Goal: Information Seeking & Learning: Learn about a topic

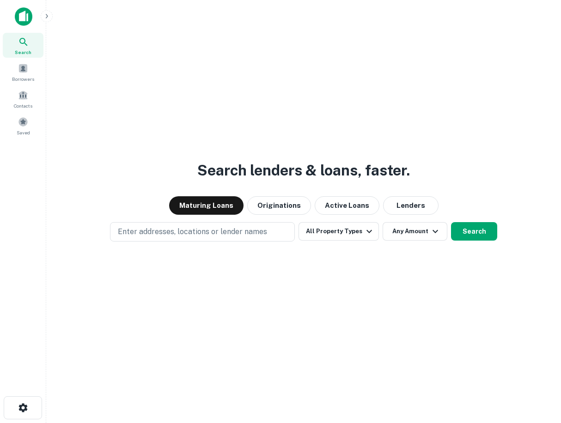
click at [29, 45] on icon at bounding box center [23, 41] width 11 height 11
click at [209, 208] on button "Maturing Loans" at bounding box center [206, 205] width 74 height 18
click at [285, 205] on button "Originations" at bounding box center [279, 205] width 64 height 18
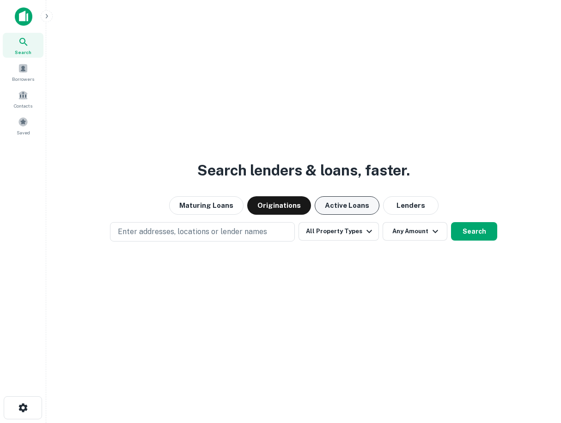
click at [344, 204] on button "Active Loans" at bounding box center [346, 205] width 65 height 18
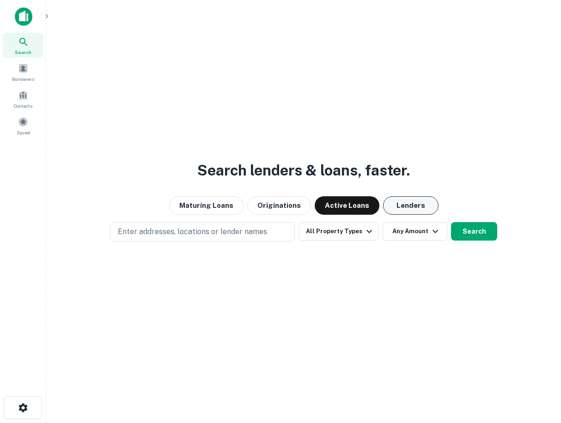
click at [405, 202] on button "Lenders" at bounding box center [410, 205] width 55 height 18
click at [20, 46] on icon at bounding box center [23, 41] width 11 height 11
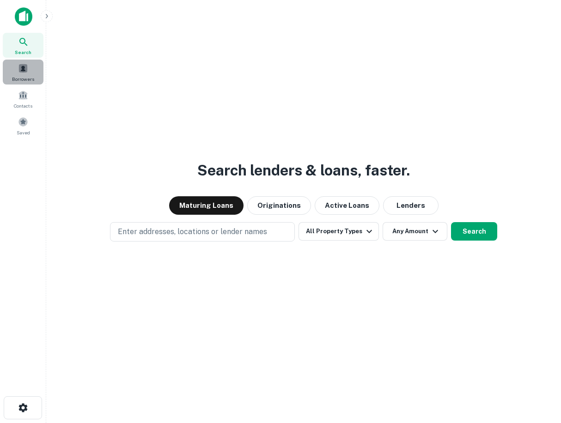
click at [24, 75] on span "Borrowers" at bounding box center [23, 78] width 22 height 7
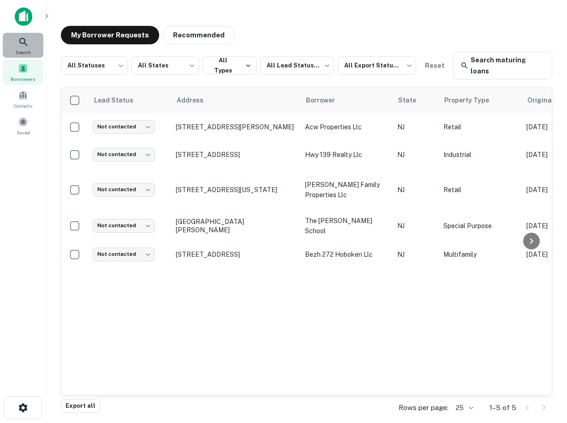
click at [24, 43] on icon at bounding box center [23, 42] width 8 height 8
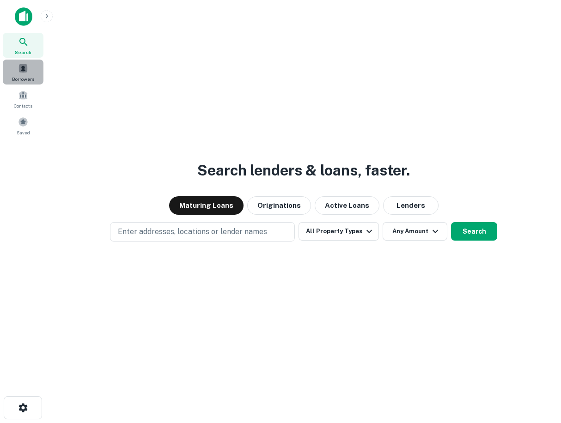
click at [21, 73] on span at bounding box center [23, 68] width 10 height 10
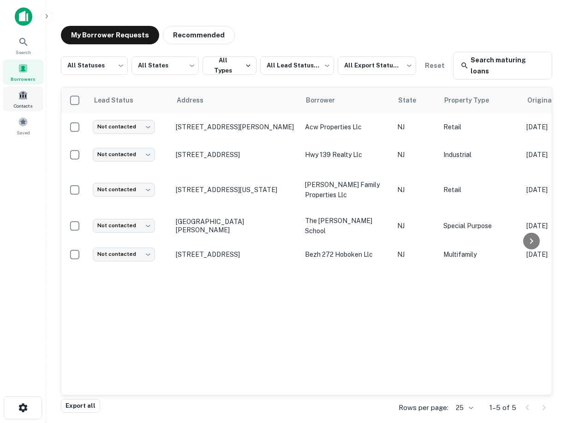
click at [23, 100] on span at bounding box center [23, 95] width 10 height 10
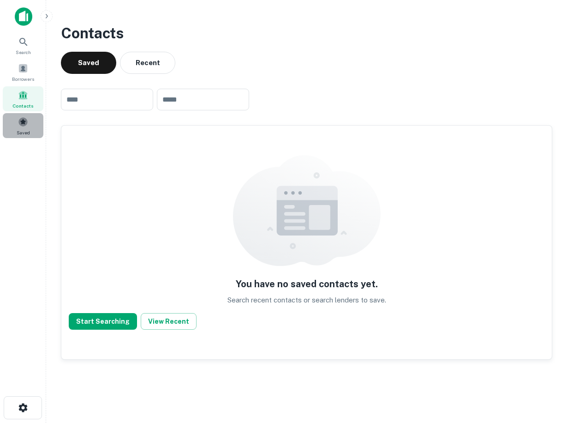
click at [24, 126] on span at bounding box center [23, 122] width 10 height 10
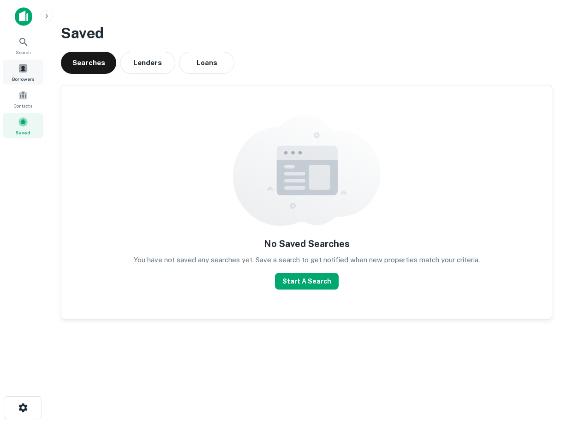
click at [23, 67] on span at bounding box center [23, 68] width 10 height 10
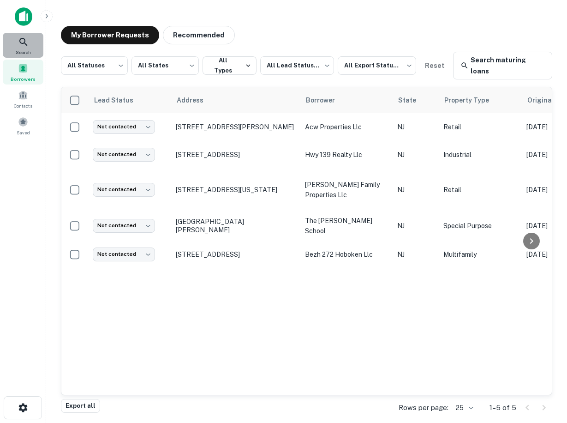
click at [23, 44] on icon at bounding box center [23, 41] width 11 height 11
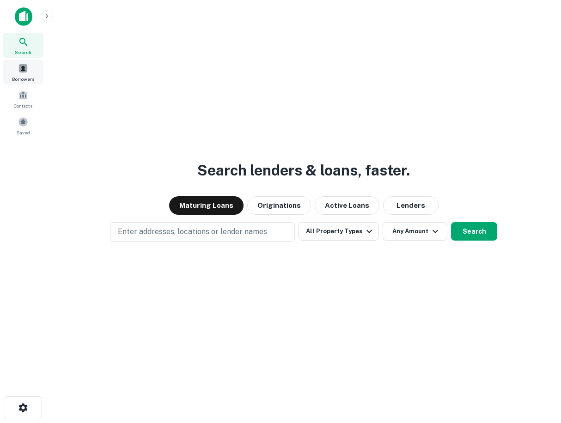
click at [24, 72] on span at bounding box center [23, 68] width 10 height 10
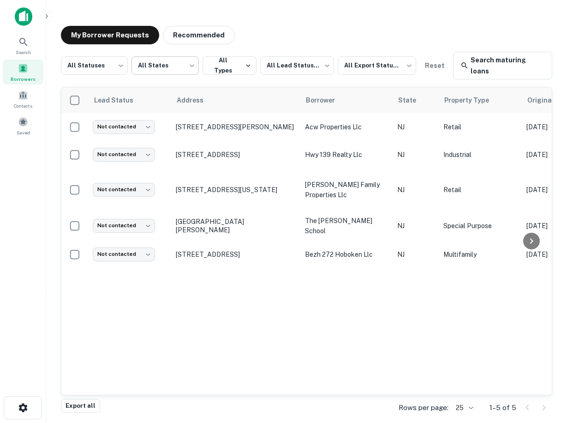
click at [157, 61] on body "Search Borrowers Contacts Saved My Borrower Requests Recommended All Statuses *…" at bounding box center [283, 211] width 567 height 423
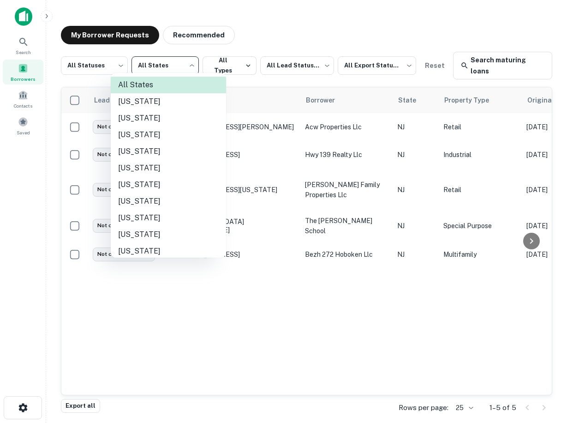
click at [23, 101] on div at bounding box center [283, 211] width 567 height 423
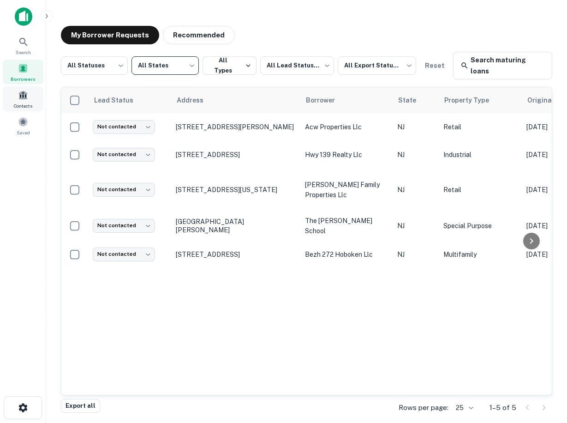
click at [23, 99] on span at bounding box center [23, 95] width 10 height 10
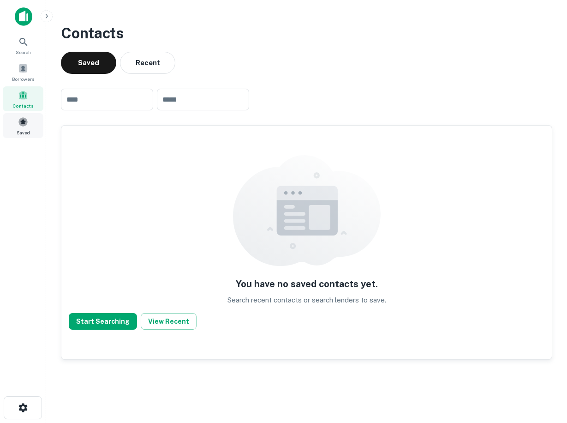
click at [24, 128] on div "Saved" at bounding box center [23, 125] width 41 height 25
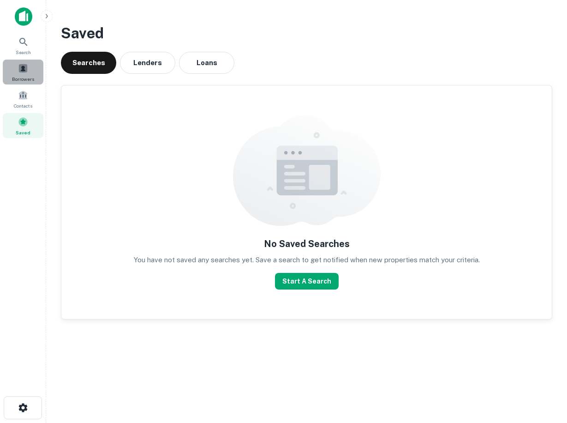
click at [24, 70] on span at bounding box center [23, 68] width 10 height 10
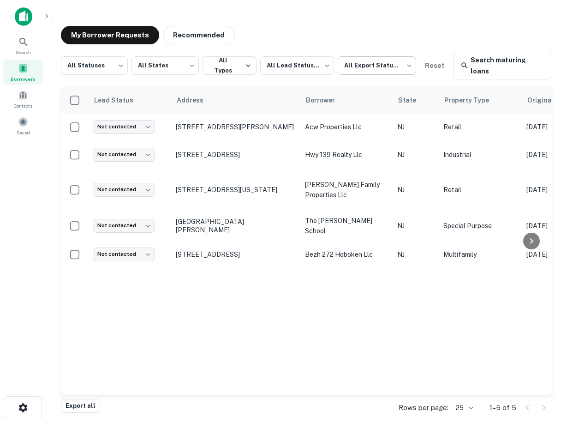
click at [377, 60] on body "Search Borrowers Contacts Saved My Borrower Requests Recommended All Statuses *…" at bounding box center [283, 211] width 567 height 423
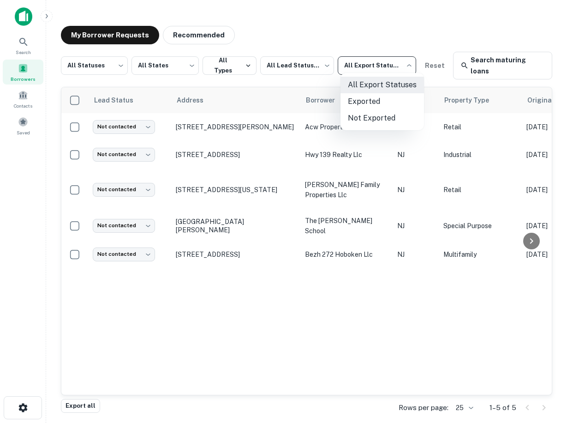
click at [151, 57] on div at bounding box center [283, 211] width 567 height 423
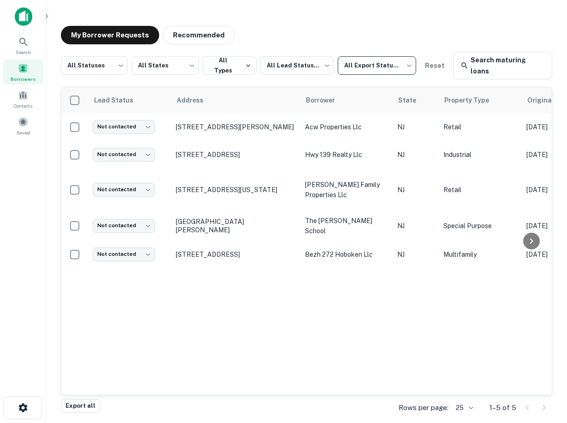
click at [151, 57] on body "Search Borrowers Contacts Saved My Borrower Requests Recommended All Statuses *…" at bounding box center [283, 211] width 567 height 423
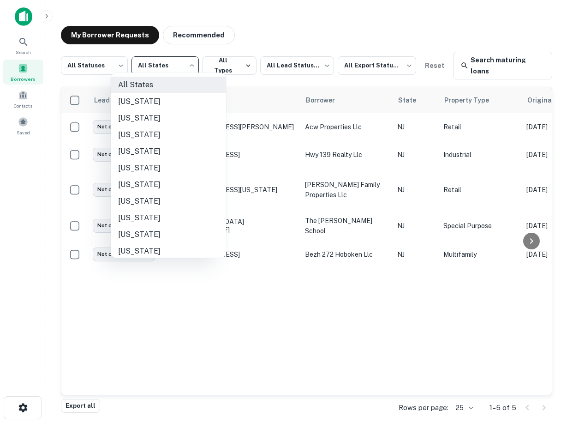
click at [83, 57] on div at bounding box center [283, 211] width 567 height 423
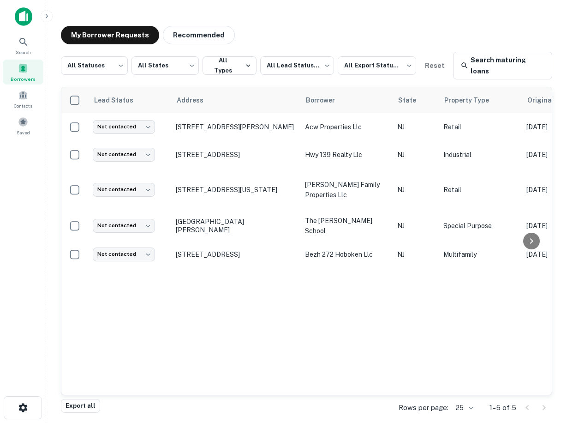
click at [542, 400] on div at bounding box center [535, 407] width 31 height 15
click at [545, 400] on div at bounding box center [535, 407] width 31 height 15
click at [24, 47] on icon at bounding box center [23, 41] width 11 height 11
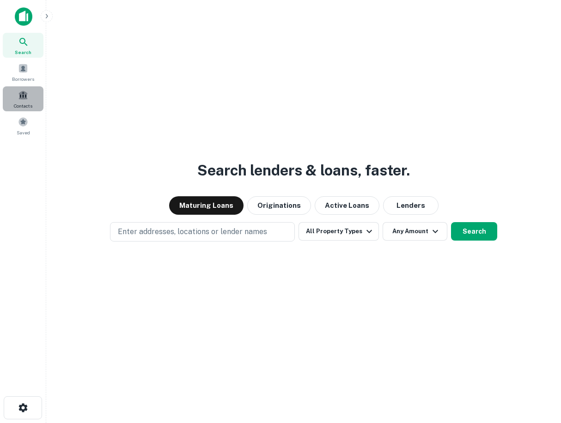
click at [25, 101] on div "Contacts" at bounding box center [23, 98] width 41 height 25
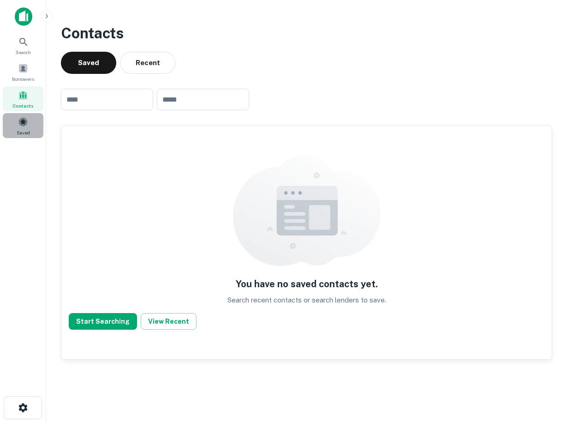
click at [22, 128] on div "Saved" at bounding box center [23, 125] width 41 height 25
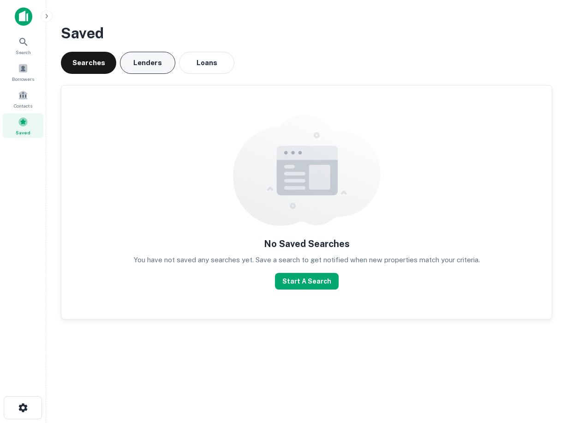
click at [142, 62] on button "Lenders" at bounding box center [147, 63] width 55 height 22
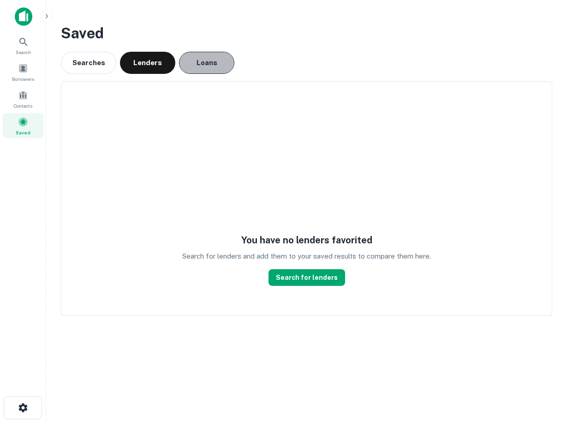
click at [206, 65] on button "Loans" at bounding box center [206, 63] width 55 height 22
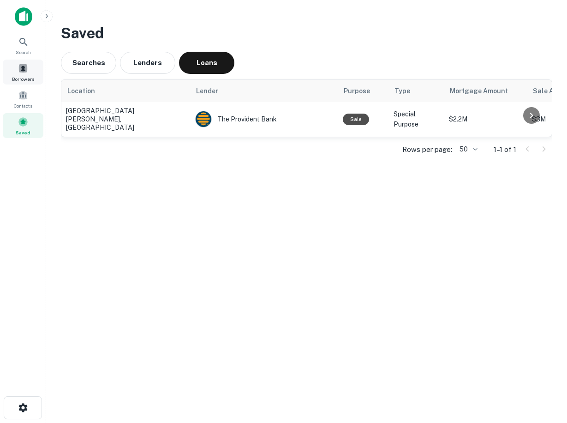
click at [23, 73] on div "Borrowers" at bounding box center [23, 72] width 41 height 25
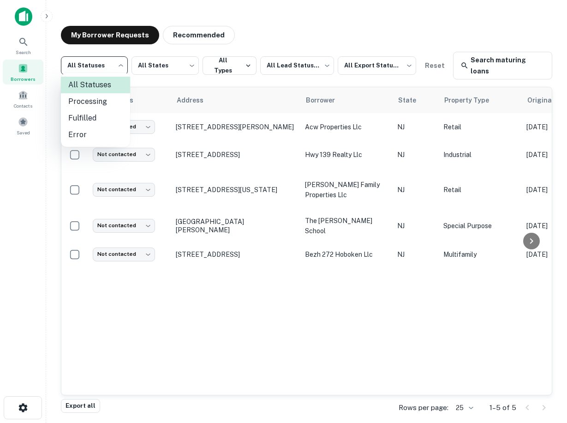
click at [104, 61] on body "Search Borrowers Contacts Saved My Borrower Requests Recommended All Statuses *…" at bounding box center [283, 211] width 567 height 423
click at [158, 57] on div at bounding box center [283, 211] width 567 height 423
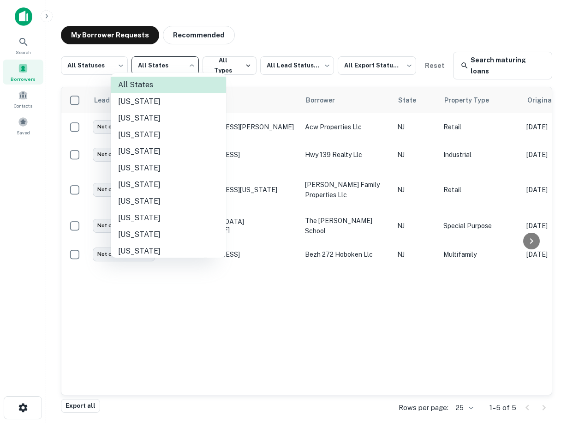
click at [159, 61] on body "Search Borrowers Contacts Saved My Borrower Requests Recommended All Statuses *…" at bounding box center [283, 211] width 567 height 423
click at [236, 60] on div at bounding box center [283, 211] width 567 height 423
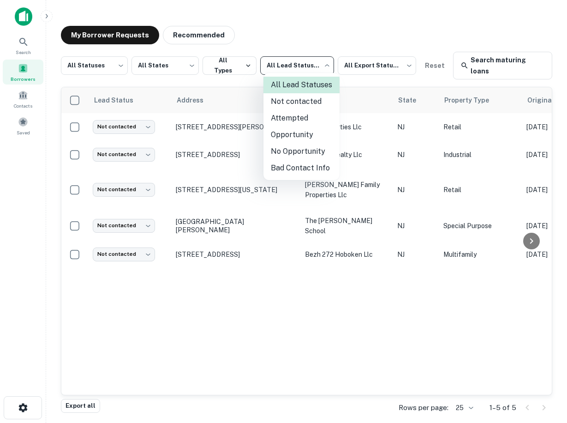
click at [287, 59] on body "Search Borrowers Contacts Saved My Borrower Requests Recommended All Statuses *…" at bounding box center [283, 211] width 567 height 423
click at [27, 405] on div at bounding box center [283, 211] width 567 height 423
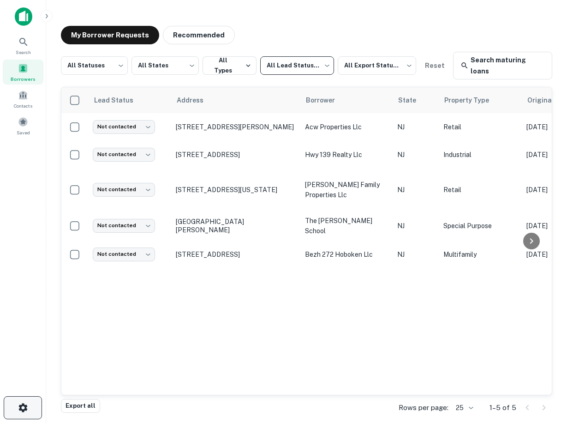
click at [24, 407] on icon "button" at bounding box center [23, 407] width 11 height 11
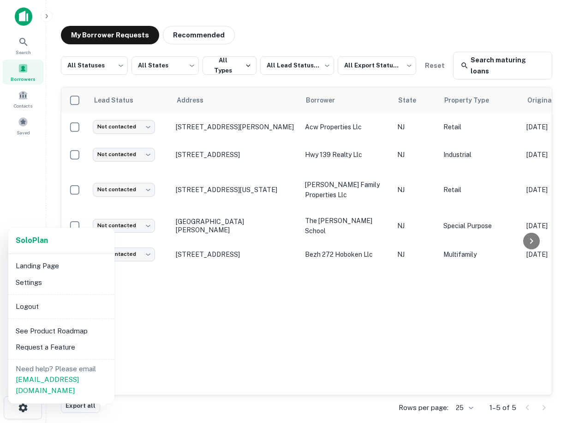
click at [24, 45] on div at bounding box center [283, 211] width 567 height 423
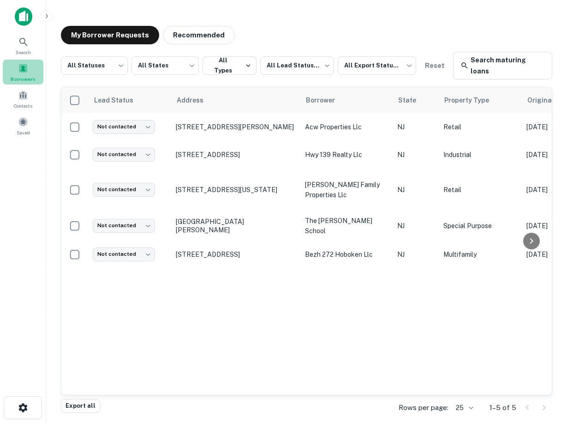
click at [22, 69] on span at bounding box center [23, 68] width 10 height 10
click at [22, 96] on span at bounding box center [23, 95] width 10 height 10
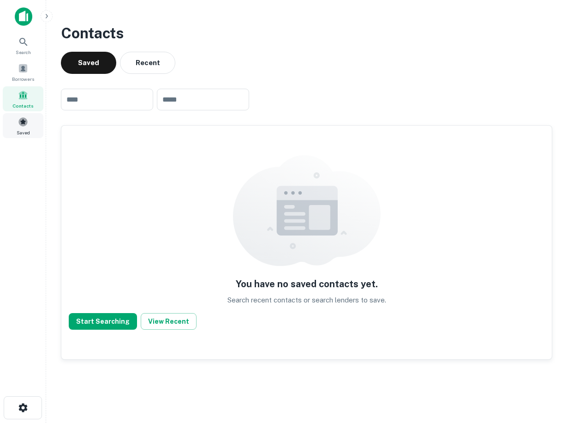
click at [24, 122] on span at bounding box center [23, 122] width 10 height 10
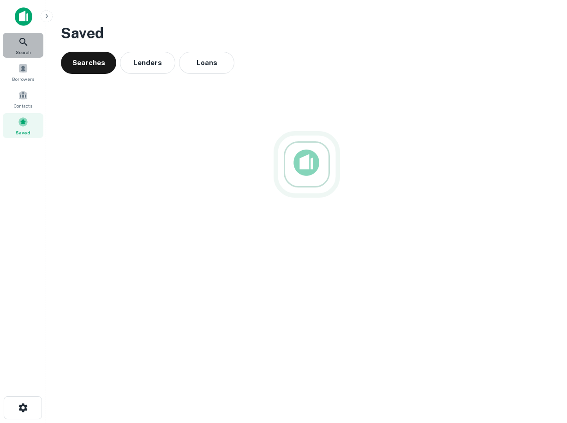
click at [21, 43] on icon at bounding box center [23, 42] width 8 height 8
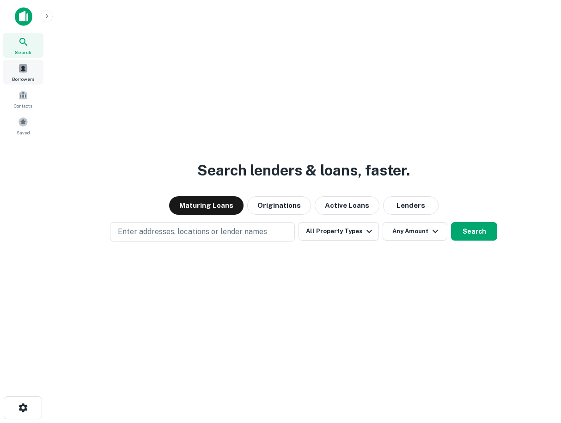
click at [24, 73] on div "Borrowers" at bounding box center [23, 72] width 41 height 25
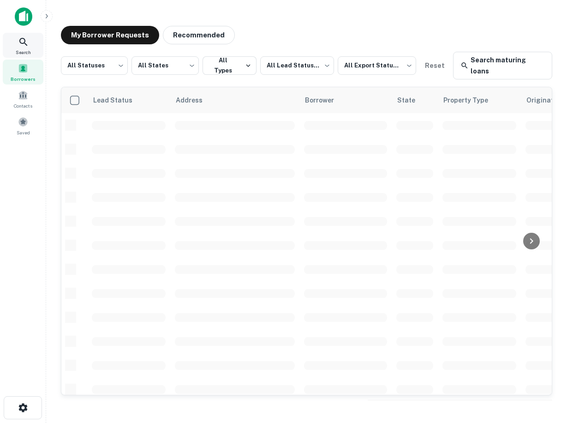
click at [27, 48] on span "Search" at bounding box center [23, 51] width 15 height 7
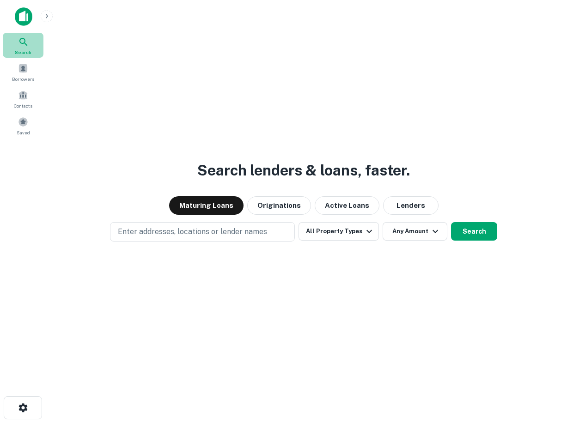
click at [29, 46] on icon at bounding box center [23, 41] width 11 height 11
click at [254, 397] on div "Search lenders & loans, faster. Maturing Loans Originations Active Loans Lender…" at bounding box center [304, 233] width 500 height 423
click at [23, 75] on span "Borrowers" at bounding box center [23, 78] width 22 height 7
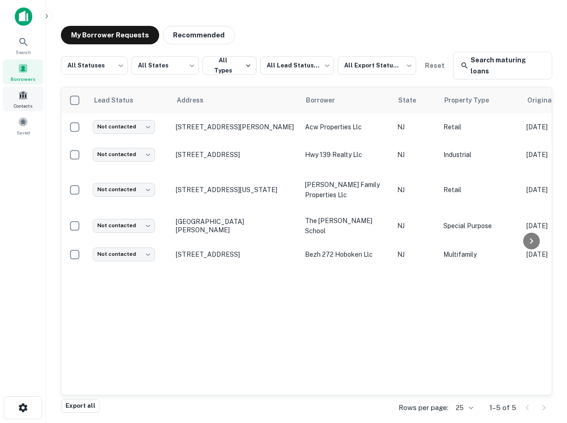
click at [23, 103] on span "Contacts" at bounding box center [23, 105] width 18 height 7
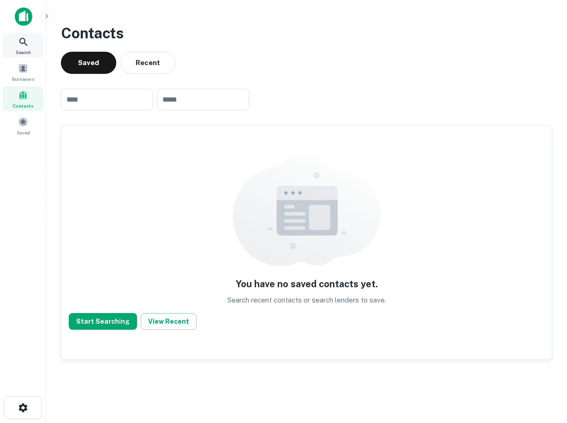
click at [27, 48] on div "Search" at bounding box center [23, 45] width 41 height 25
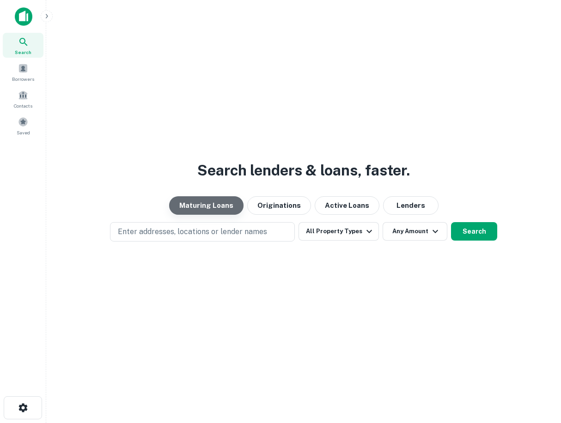
click at [212, 203] on button "Maturing Loans" at bounding box center [206, 205] width 74 height 18
click at [21, 53] on span "Search" at bounding box center [23, 51] width 17 height 7
click at [207, 211] on button "Maturing Loans" at bounding box center [206, 205] width 74 height 18
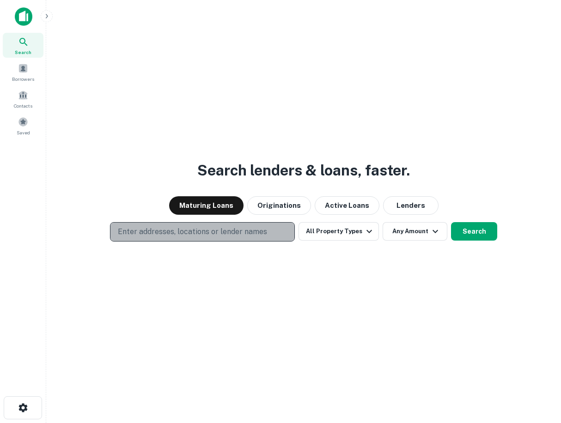
click at [189, 231] on p "Enter addresses, locations or lender names" at bounding box center [192, 231] width 149 height 11
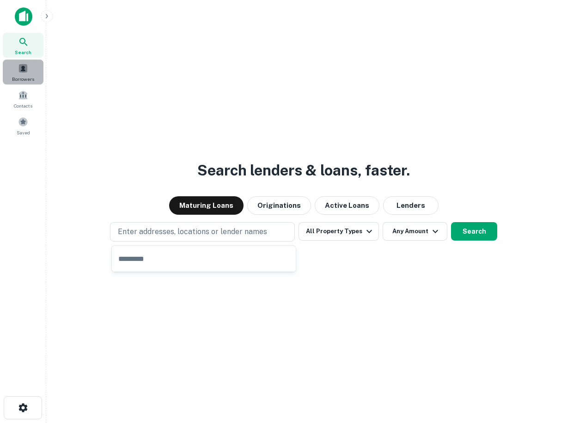
click at [24, 71] on span at bounding box center [23, 68] width 10 height 10
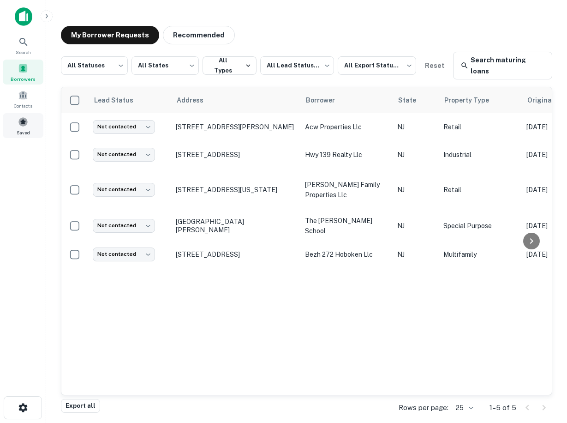
click at [21, 125] on span at bounding box center [23, 122] width 10 height 10
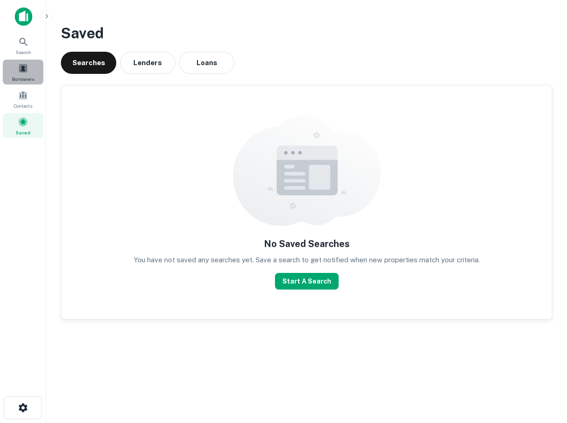
click at [24, 71] on span at bounding box center [23, 68] width 10 height 10
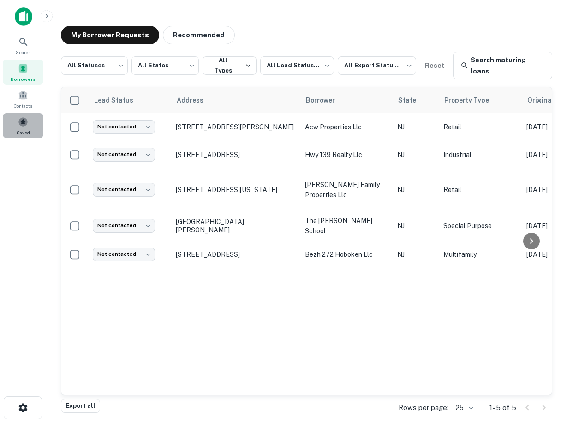
click at [23, 127] on span at bounding box center [23, 122] width 10 height 10
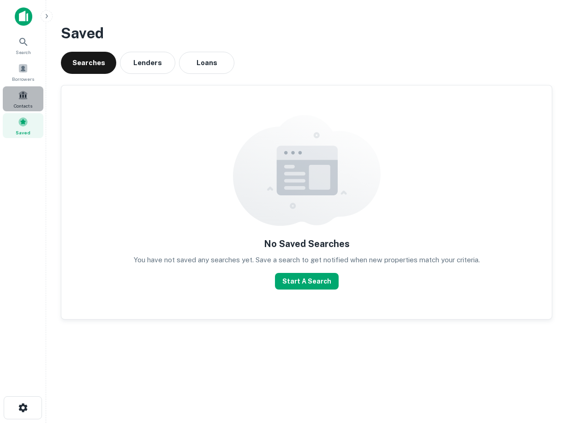
click at [19, 101] on div "Contacts" at bounding box center [23, 98] width 41 height 25
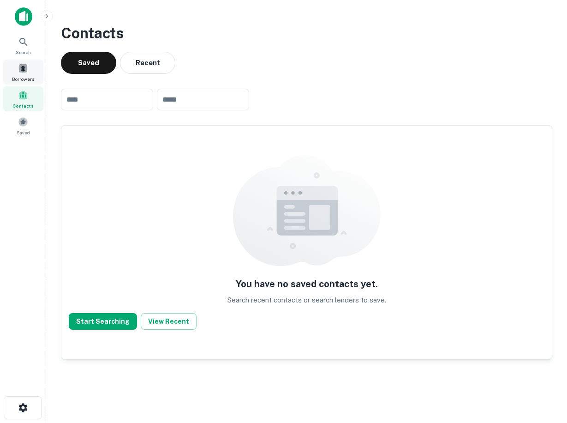
click at [22, 70] on span at bounding box center [23, 68] width 10 height 10
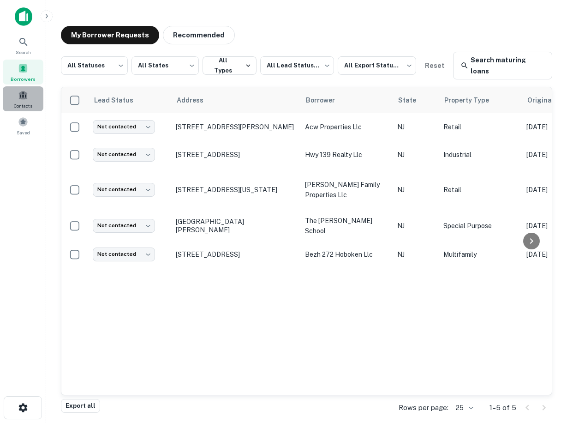
click at [24, 102] on span "Contacts" at bounding box center [23, 105] width 18 height 7
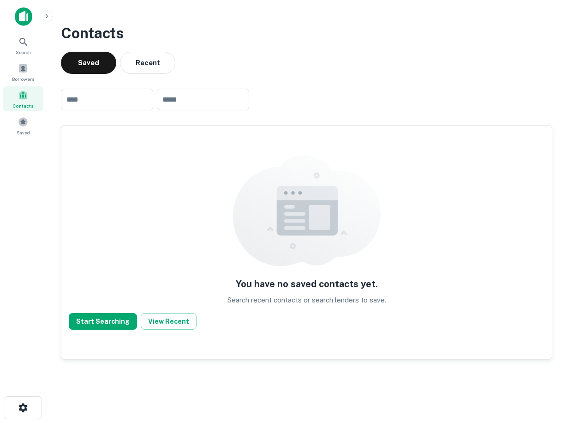
click at [107, 197] on div "You have no saved contacts yet. Search recent contacts or search lenders to sav…" at bounding box center [306, 243] width 491 height 234
click at [26, 73] on span at bounding box center [23, 68] width 10 height 10
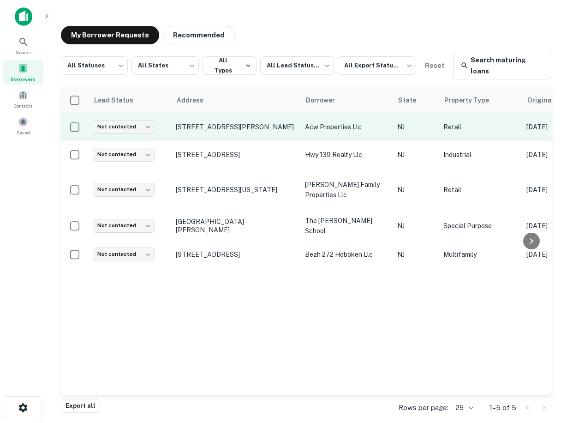
click at [205, 123] on p "[STREET_ADDRESS][PERSON_NAME]" at bounding box center [236, 127] width 120 height 8
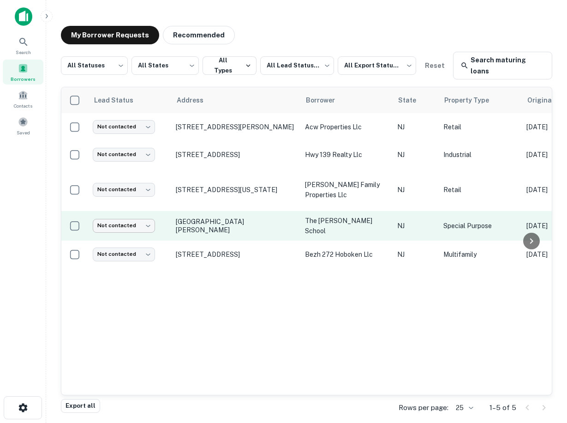
click at [121, 214] on body "Search Borrowers Contacts Saved My Borrower Requests Recommended All Statuses *…" at bounding box center [283, 211] width 567 height 423
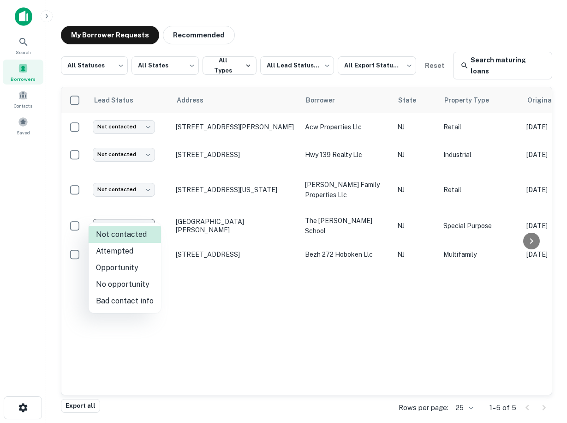
click at [111, 253] on li "Attempted" at bounding box center [125, 251] width 72 height 17
type input "*********"
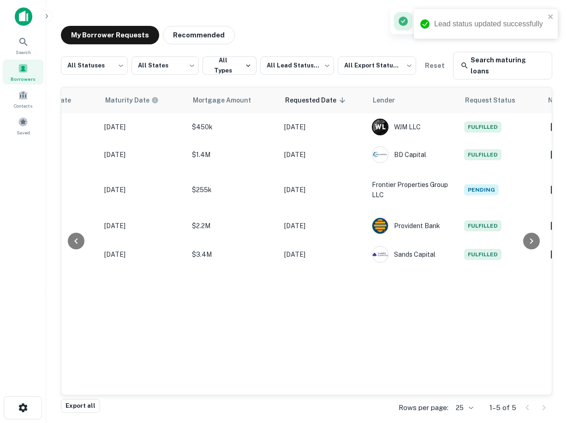
scroll to position [0, 531]
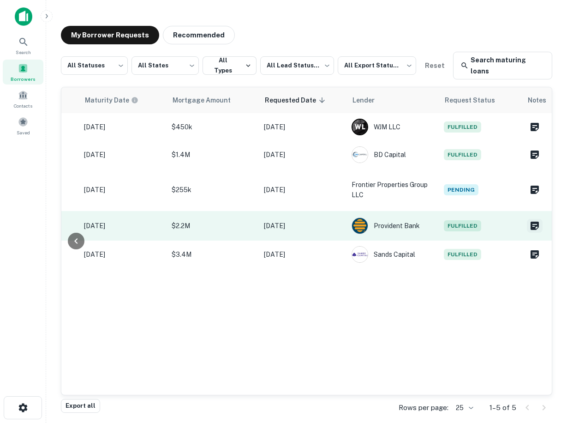
click at [534, 222] on icon "Create a note for this borrower request" at bounding box center [535, 226] width 8 height 8
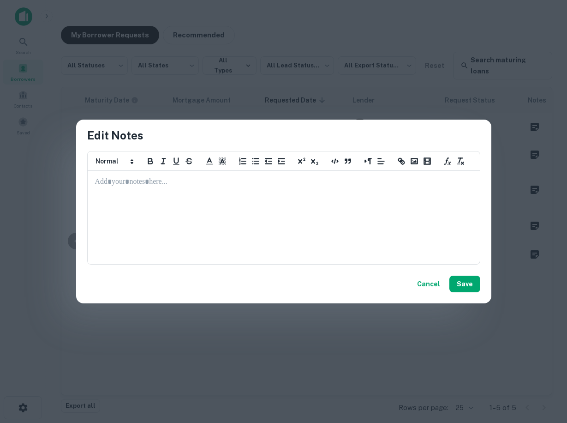
click at [97, 183] on p at bounding box center [284, 182] width 378 height 11
click at [469, 286] on button "Save" at bounding box center [465, 284] width 31 height 17
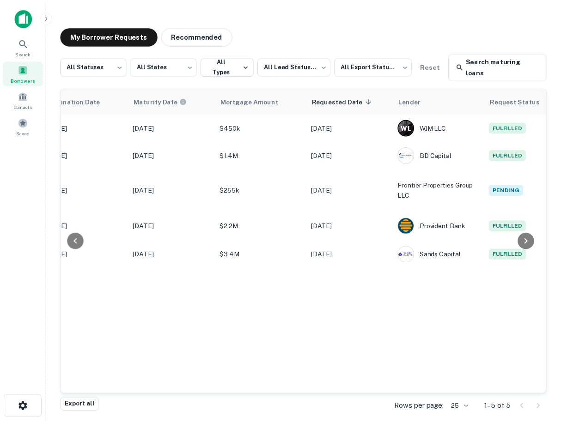
scroll to position [0, 481]
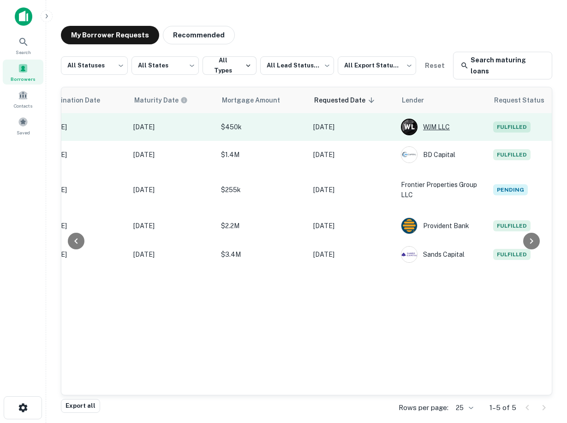
click at [444, 119] on div "W L WJM LLC" at bounding box center [442, 127] width 83 height 17
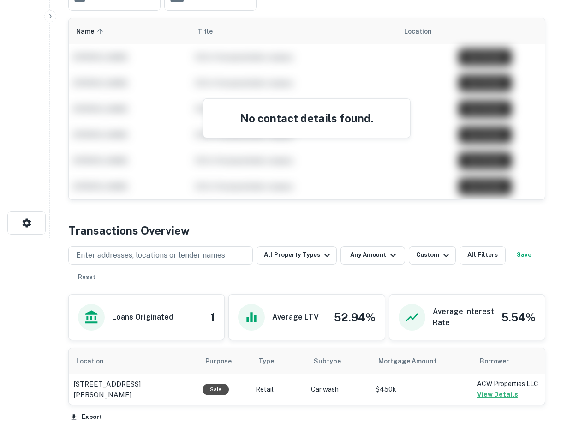
scroll to position [275, 0]
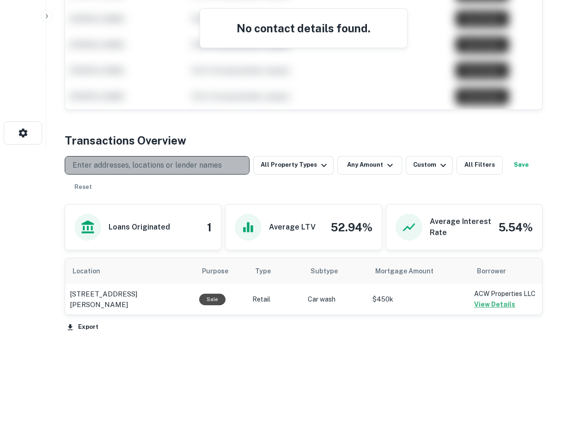
click at [137, 159] on button "Enter addresses, locations or lender names" at bounding box center [157, 165] width 185 height 18
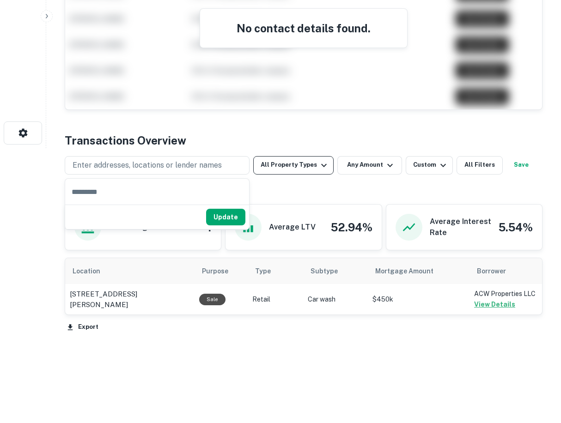
click at [302, 161] on button "All Property Types" at bounding box center [293, 165] width 80 height 18
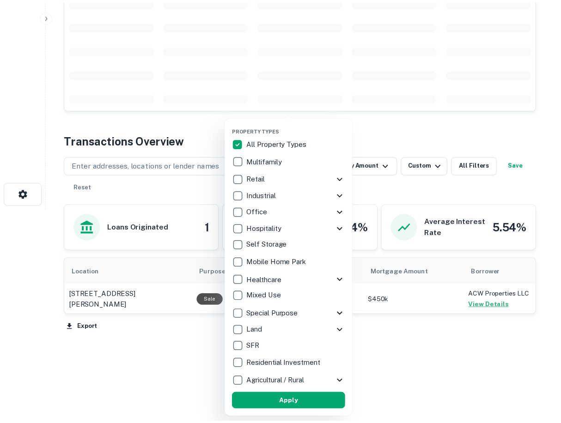
scroll to position [275, 0]
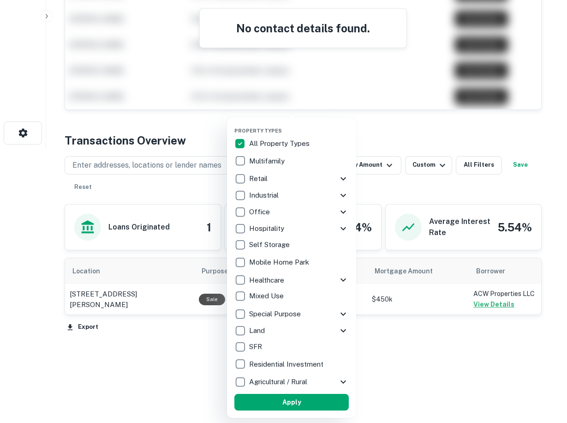
click at [428, 359] on div at bounding box center [283, 211] width 567 height 423
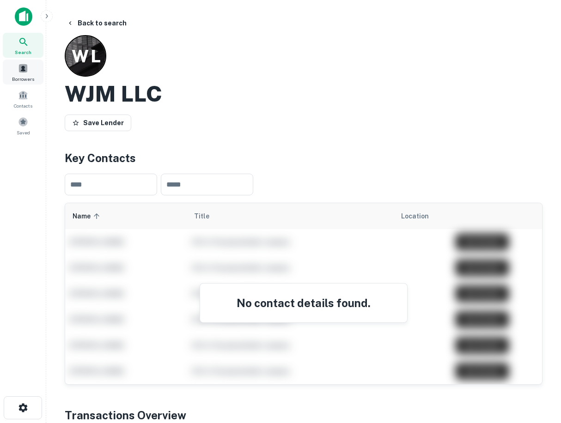
click at [29, 76] on span "Borrowers" at bounding box center [23, 78] width 22 height 7
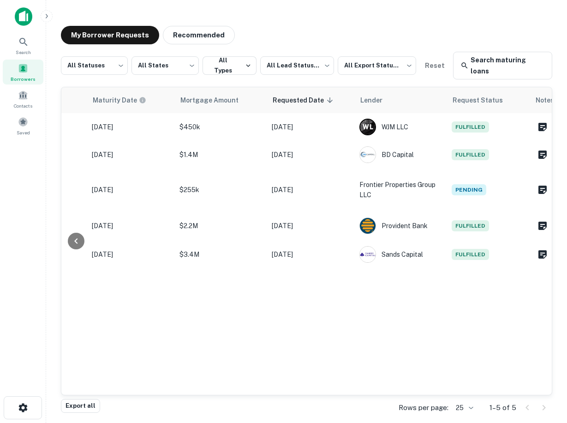
scroll to position [0, 531]
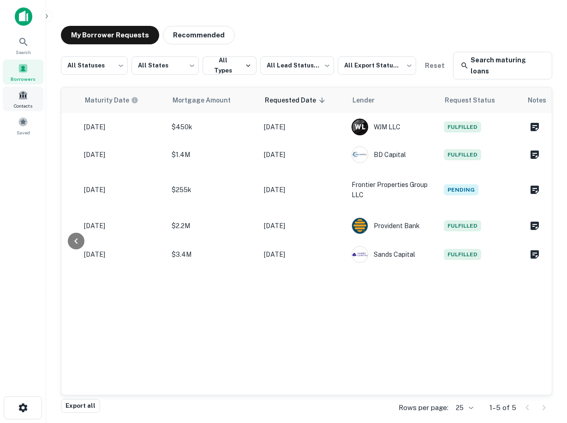
click at [23, 104] on span "Contacts" at bounding box center [23, 105] width 18 height 7
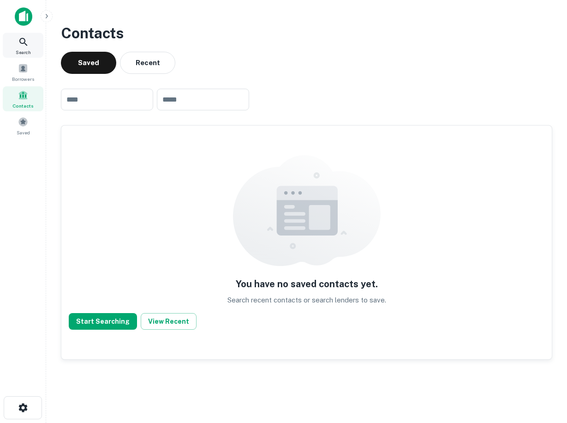
click at [21, 47] on icon at bounding box center [23, 41] width 11 height 11
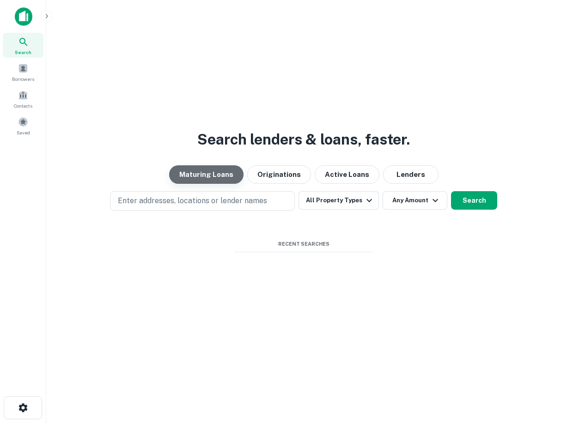
click at [210, 178] on button "Maturing Loans" at bounding box center [206, 174] width 74 height 18
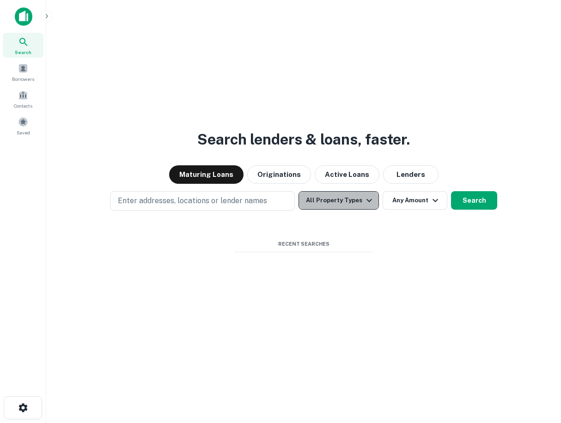
click at [345, 196] on button "All Property Types" at bounding box center [338, 200] width 80 height 18
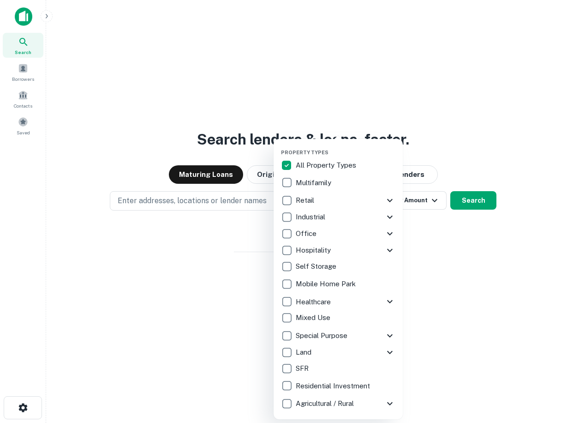
click at [377, 80] on div at bounding box center [283, 211] width 567 height 423
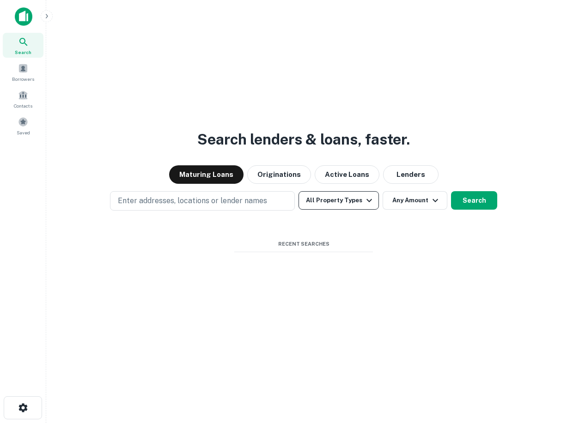
click at [328, 199] on button "All Property Types" at bounding box center [338, 200] width 80 height 18
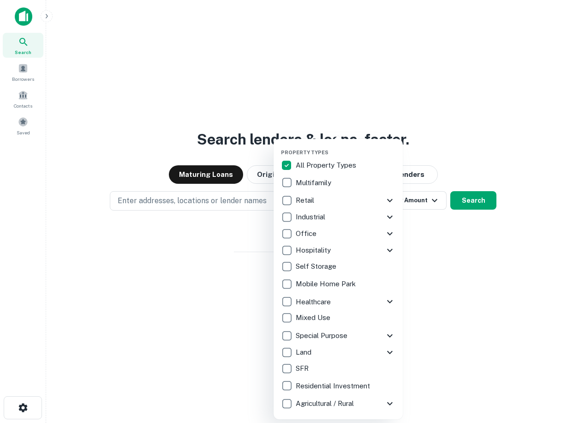
click at [25, 48] on div at bounding box center [283, 211] width 567 height 423
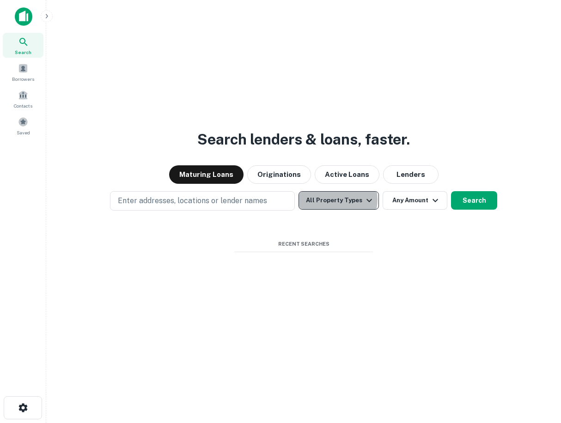
click at [338, 199] on button "All Property Types" at bounding box center [338, 200] width 80 height 18
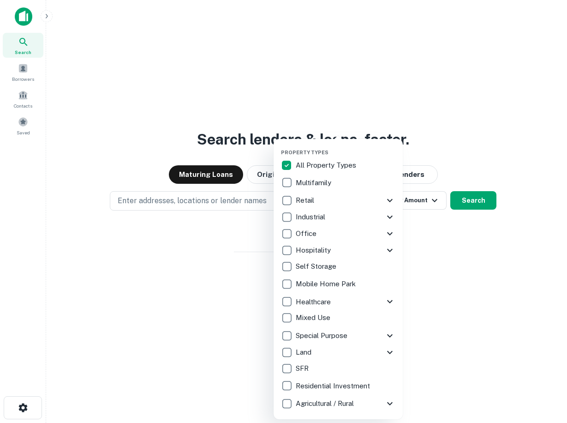
click at [191, 202] on div at bounding box center [283, 211] width 567 height 423
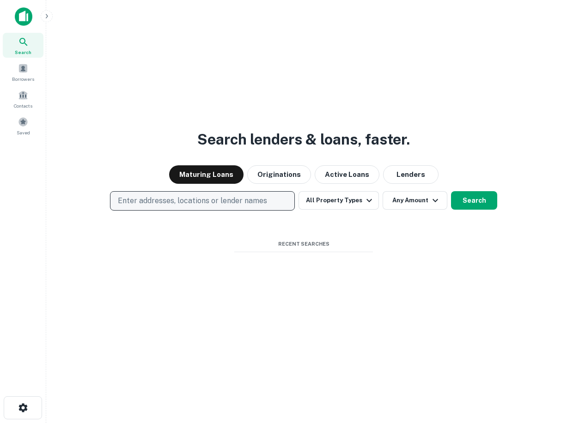
click at [194, 202] on p "Enter addresses, locations or lender names" at bounding box center [192, 200] width 149 height 11
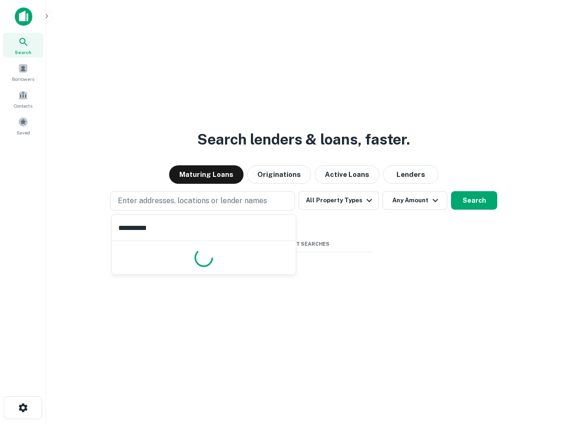
click at [220, 231] on input "**********" at bounding box center [204, 228] width 184 height 26
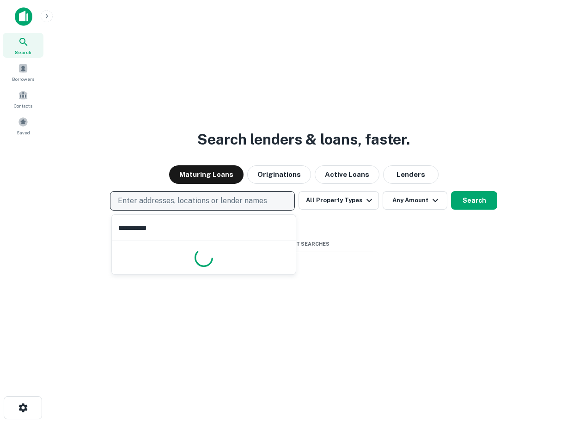
type input "**********"
click at [217, 200] on p "Enter addresses, locations or lender names" at bounding box center [192, 200] width 149 height 11
click at [219, 199] on p "Enter addresses, locations or lender names" at bounding box center [192, 200] width 149 height 11
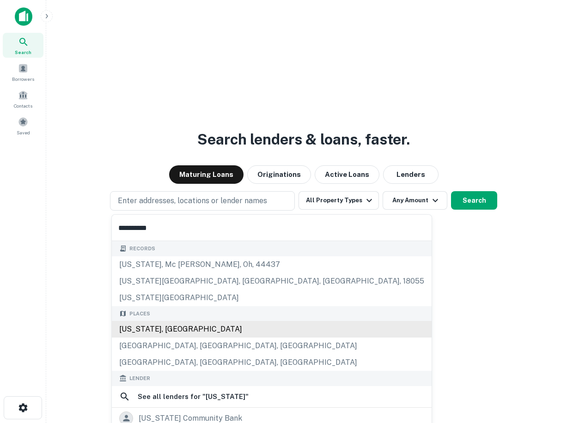
click at [181, 328] on div "New Jersey, USA" at bounding box center [272, 329] width 320 height 17
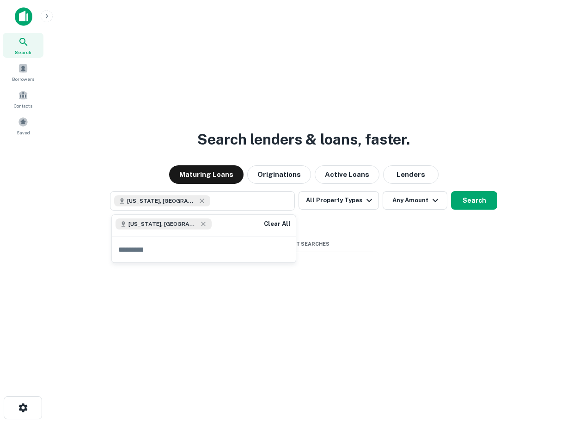
click at [130, 250] on input "text" at bounding box center [204, 249] width 184 height 26
click at [338, 200] on button "All Property Types" at bounding box center [338, 200] width 80 height 18
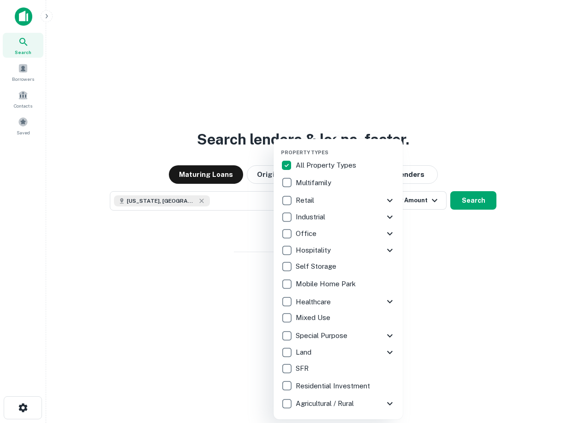
click at [258, 283] on div at bounding box center [283, 211] width 567 height 423
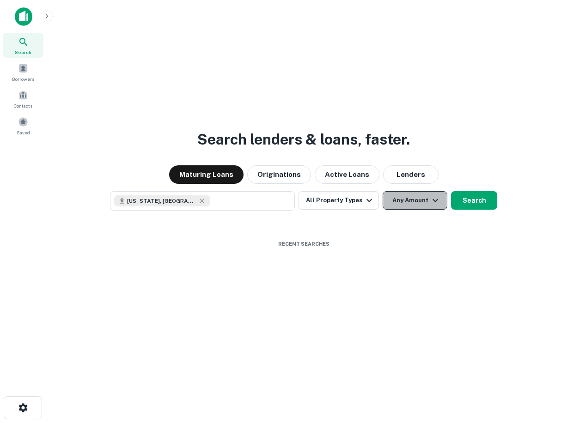
click at [399, 202] on button "Any Amount" at bounding box center [414, 200] width 65 height 18
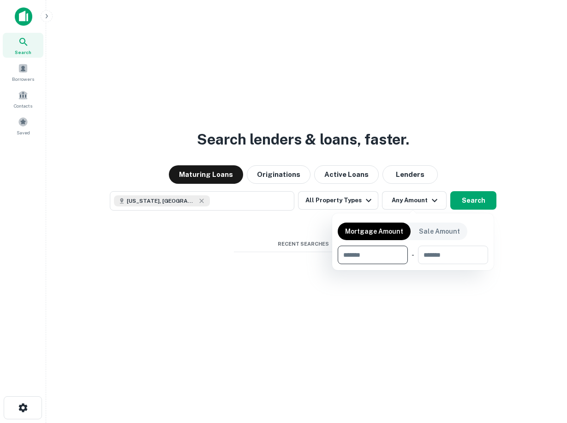
click at [369, 254] on input "number" at bounding box center [370, 255] width 64 height 18
type input "*"
type input "******"
click at [462, 254] on input "number" at bounding box center [453, 255] width 57 height 18
type input "********"
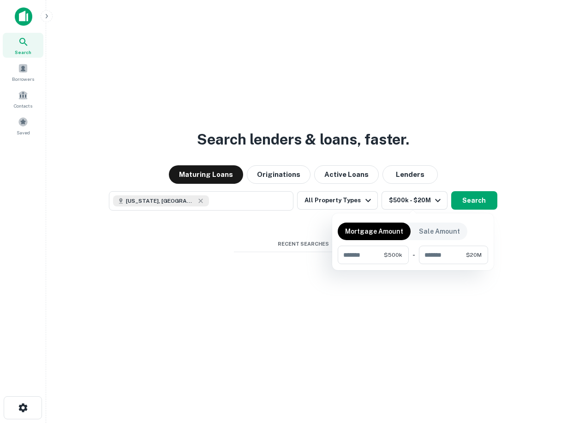
click at [322, 201] on div at bounding box center [283, 211] width 567 height 423
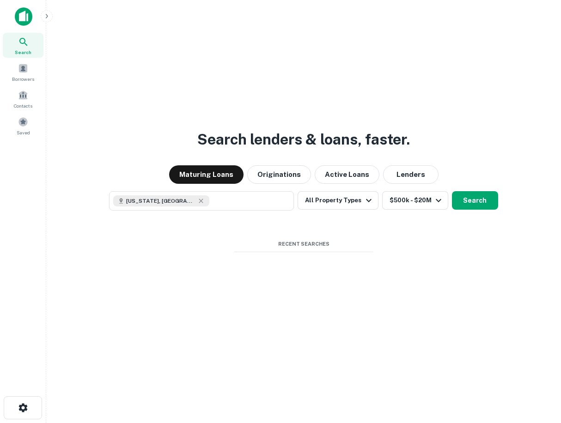
click at [322, 201] on button "All Property Types" at bounding box center [337, 200] width 80 height 18
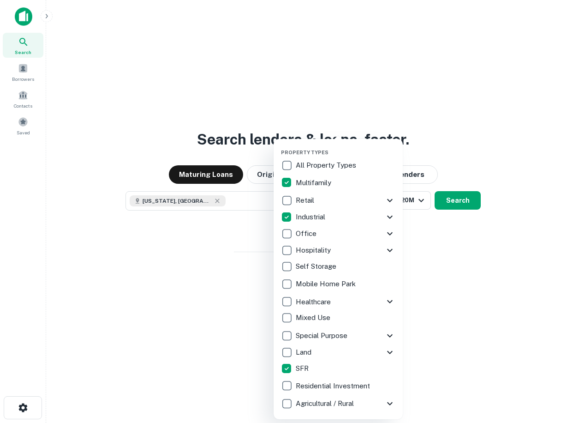
click at [387, 218] on icon at bounding box center [390, 216] width 11 height 11
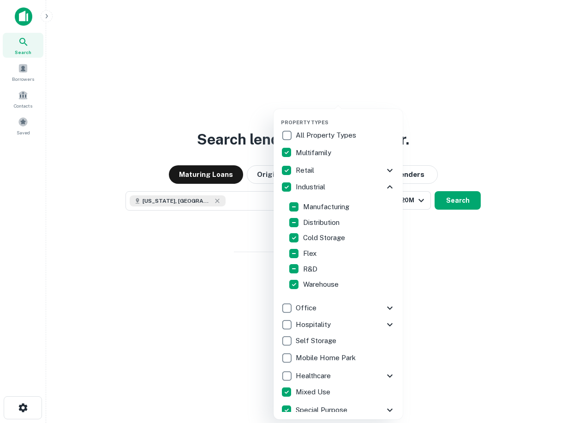
scroll to position [74, 0]
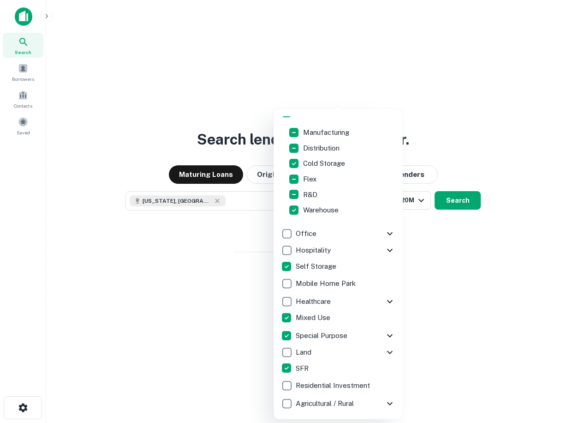
click at [385, 300] on icon at bounding box center [390, 301] width 11 height 11
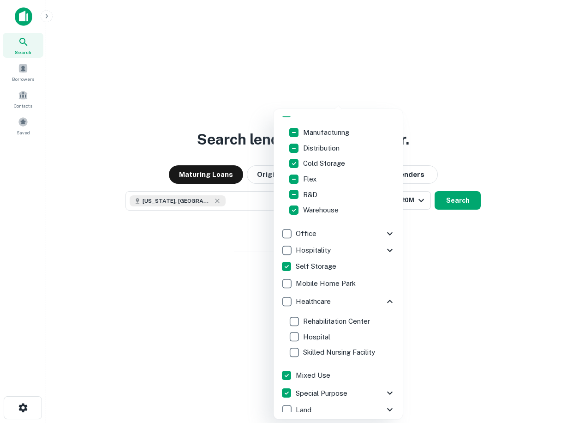
scroll to position [132, 0]
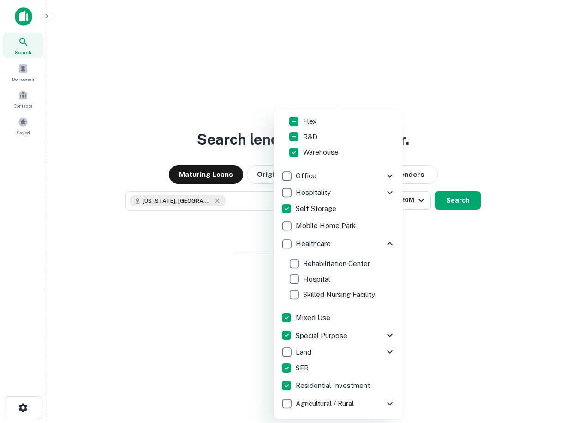
click at [385, 404] on icon at bounding box center [390, 403] width 11 height 11
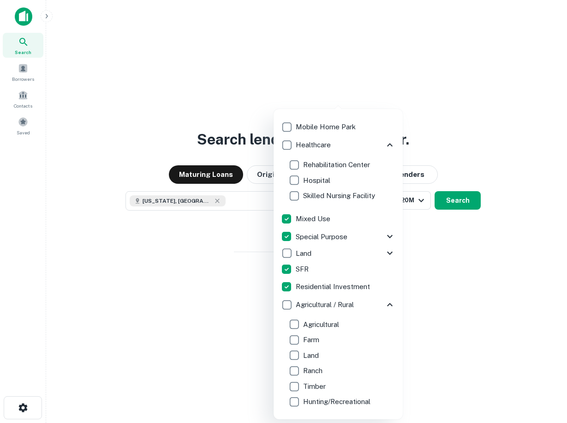
scroll to position [236, 0]
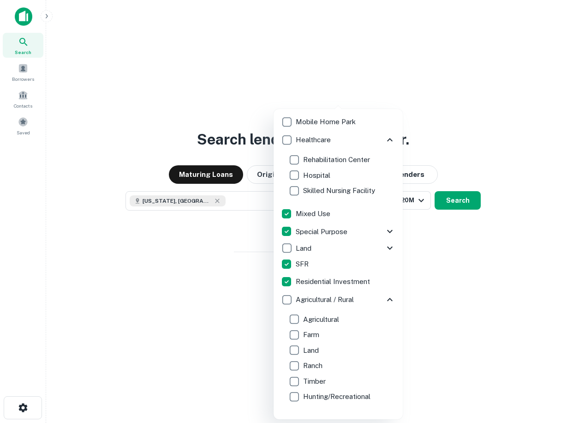
click at [464, 204] on div at bounding box center [283, 211] width 567 height 423
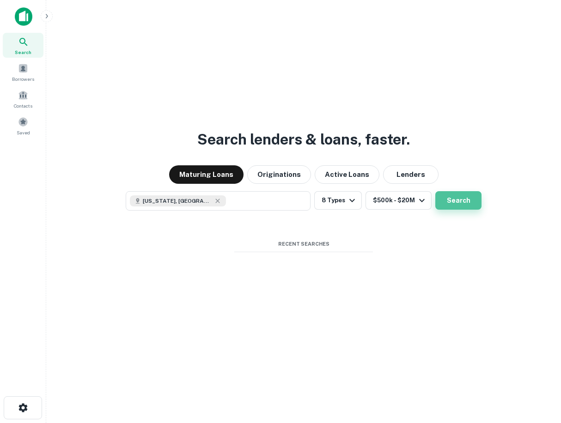
click at [463, 199] on button "Search" at bounding box center [458, 200] width 46 height 18
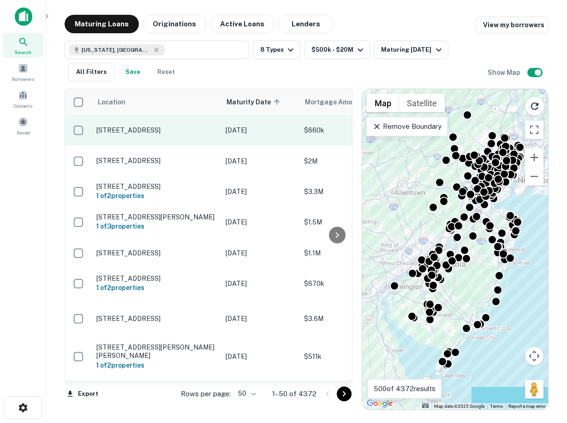
click at [132, 128] on p "1460 Us Highway 22 W Annandale, NJ 08801" at bounding box center [157, 130] width 120 height 8
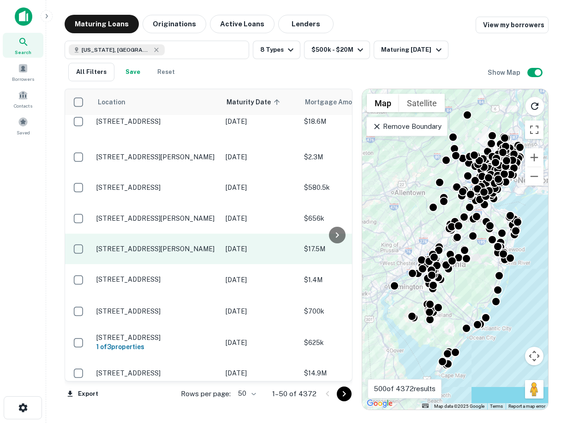
scroll to position [1383, 0]
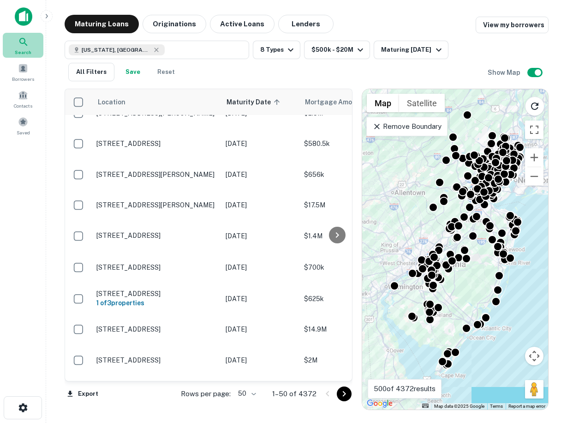
click at [24, 49] on span "Search" at bounding box center [23, 51] width 17 height 7
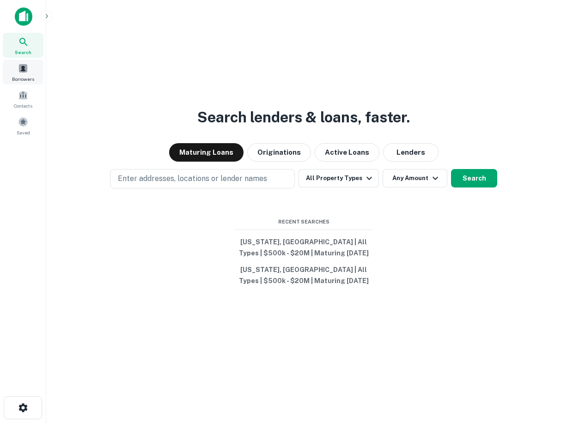
click at [22, 73] on span at bounding box center [23, 68] width 10 height 10
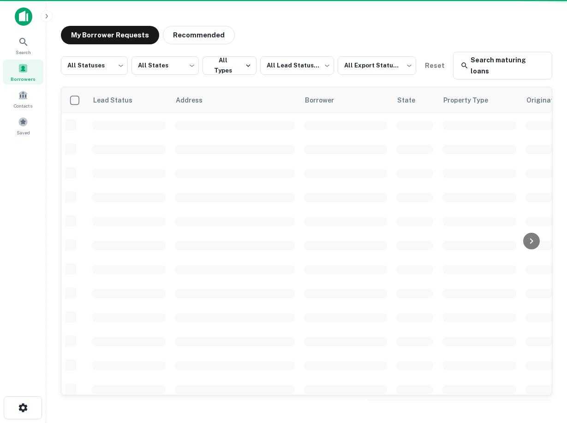
scroll to position [326, 0]
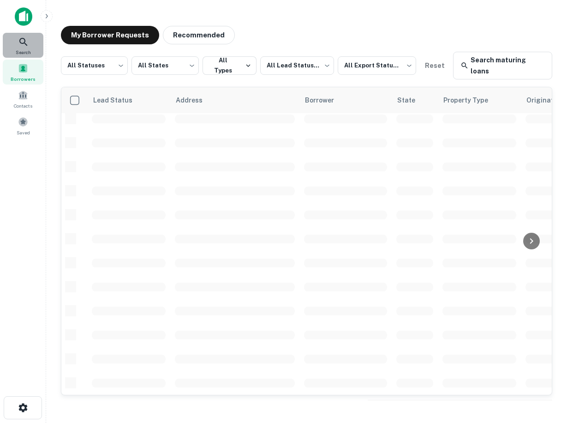
click at [23, 48] on span "Search" at bounding box center [23, 51] width 15 height 7
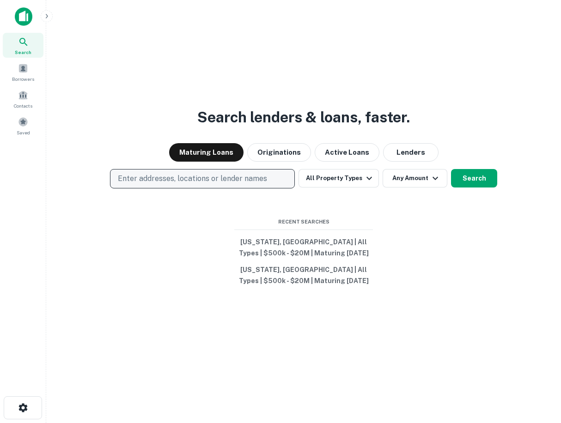
click at [228, 177] on p "Enter addresses, locations or lender names" at bounding box center [192, 178] width 149 height 11
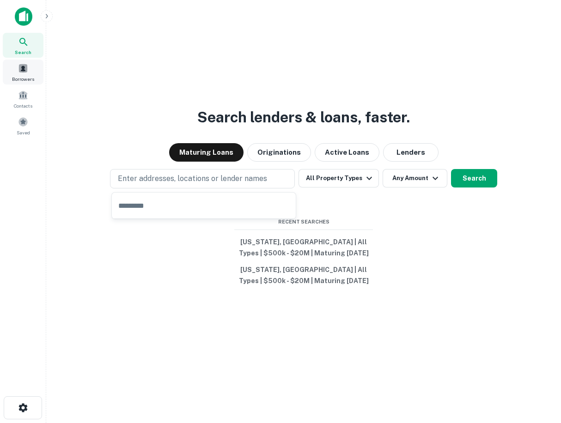
click at [18, 78] on span "Borrowers" at bounding box center [23, 78] width 22 height 7
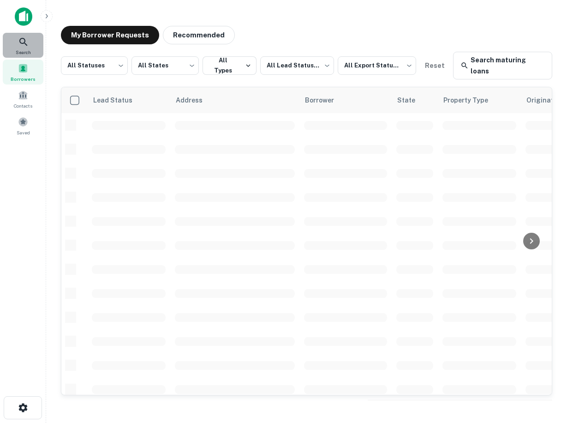
click at [20, 43] on icon at bounding box center [23, 41] width 11 height 11
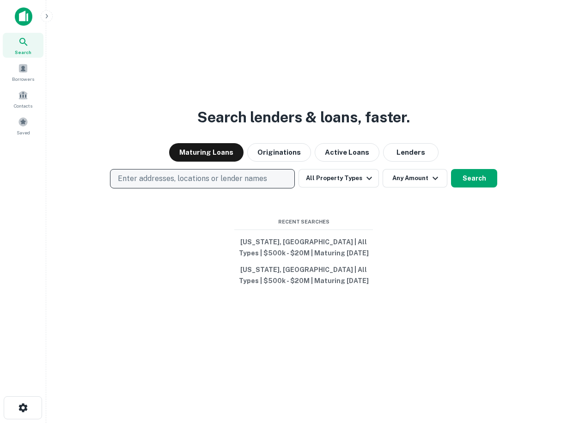
click at [170, 175] on p "Enter addresses, locations or lender names" at bounding box center [192, 178] width 149 height 11
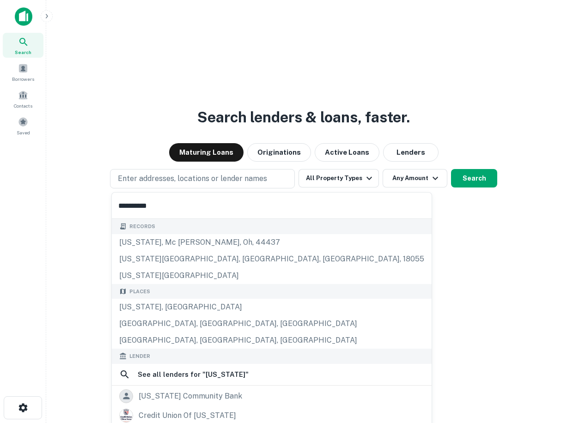
type input "**********"
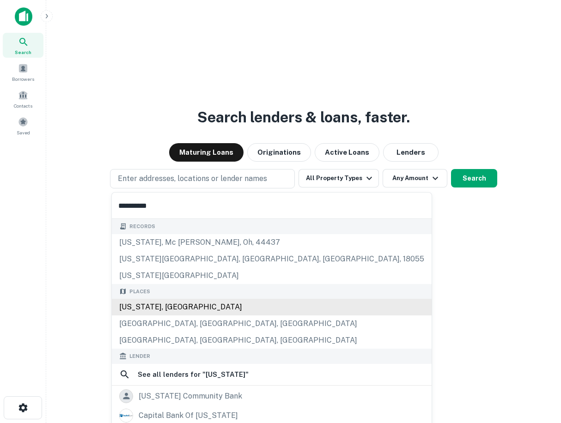
click at [172, 308] on div "Places [US_STATE], [GEOGRAPHIC_DATA] [GEOGRAPHIC_DATA], [GEOGRAPHIC_DATA], [GEO…" at bounding box center [272, 316] width 320 height 65
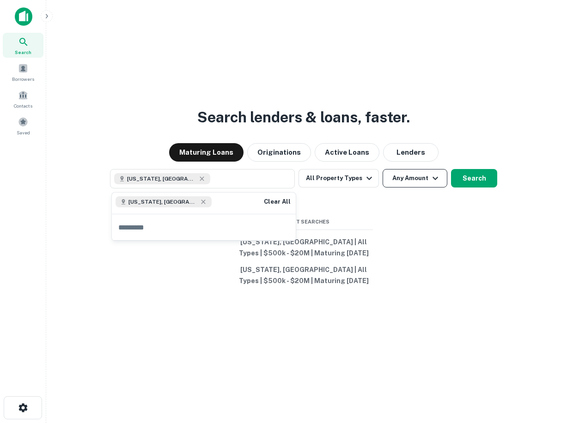
click at [395, 179] on button "Any Amount" at bounding box center [414, 178] width 65 height 18
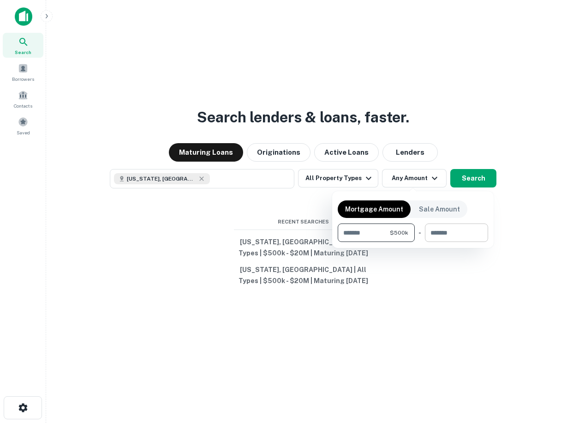
type input "******"
click at [452, 233] on input "number" at bounding box center [453, 232] width 57 height 18
type input "********"
click at [439, 283] on div at bounding box center [283, 211] width 567 height 423
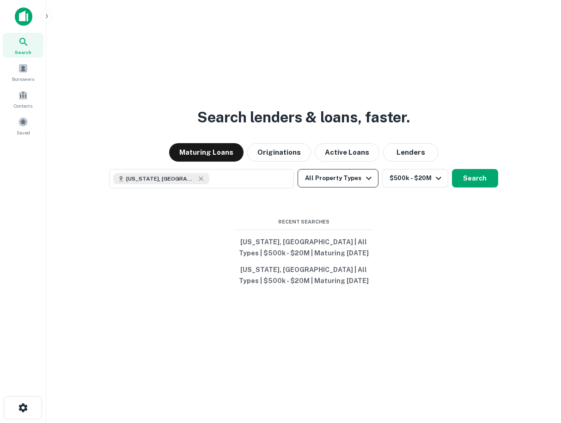
click at [334, 179] on button "All Property Types" at bounding box center [337, 178] width 80 height 18
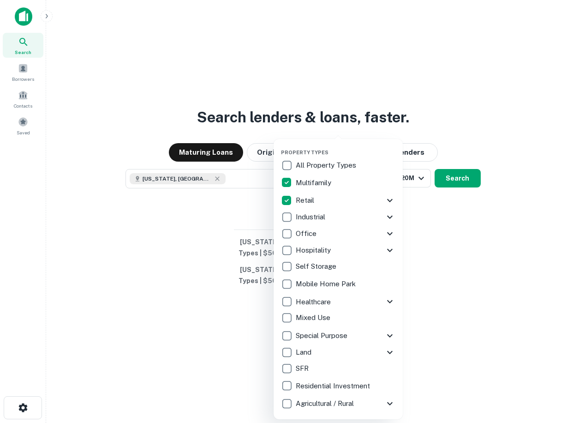
click at [446, 230] on div at bounding box center [283, 211] width 567 height 423
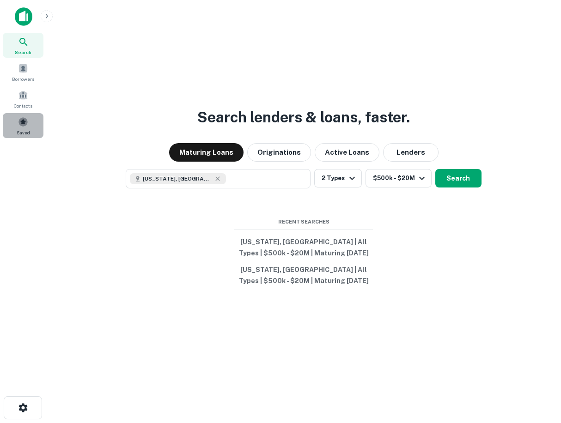
click at [20, 126] on span at bounding box center [23, 122] width 10 height 10
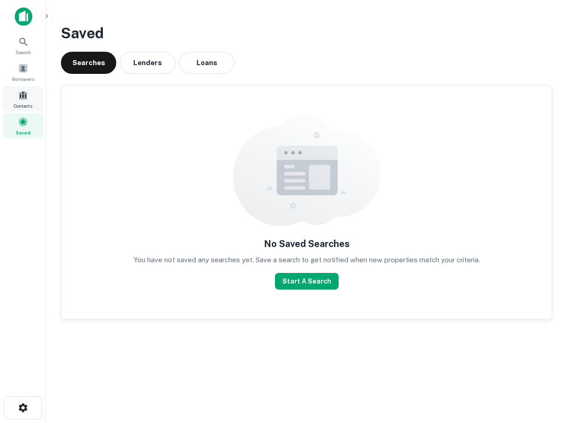
click at [24, 97] on span at bounding box center [23, 95] width 10 height 10
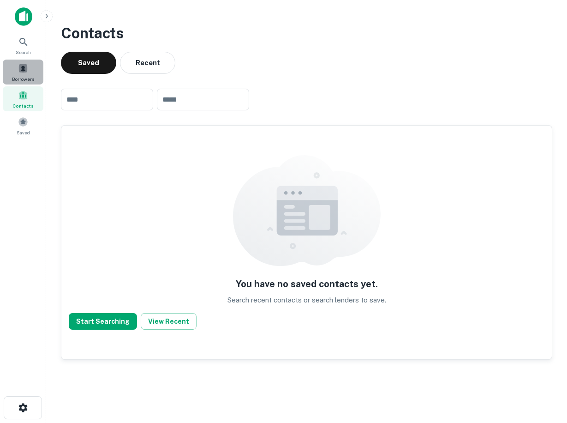
click at [24, 66] on span at bounding box center [23, 68] width 10 height 10
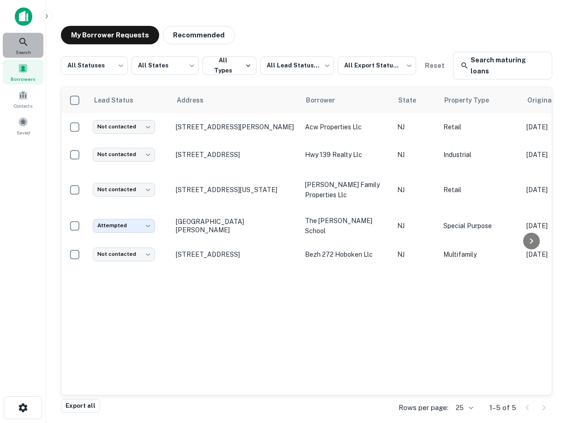
click at [25, 48] on div "Search" at bounding box center [23, 45] width 41 height 25
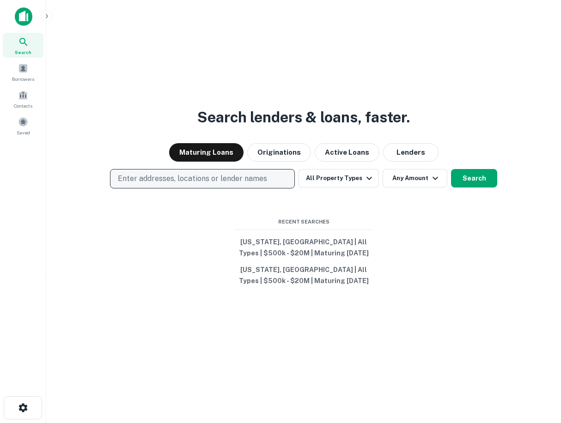
click at [159, 181] on p "Enter addresses, locations or lender names" at bounding box center [192, 178] width 149 height 11
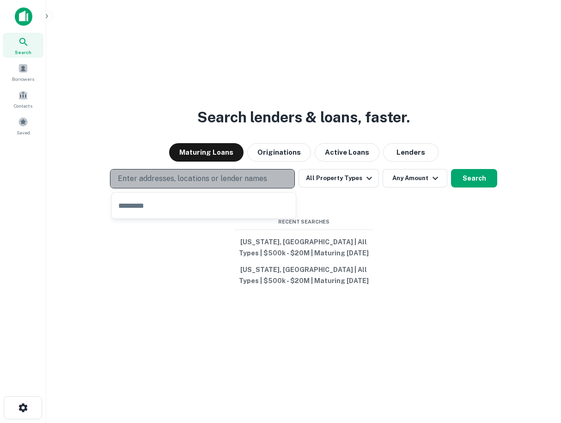
click at [165, 177] on p "Enter addresses, locations or lender names" at bounding box center [192, 178] width 149 height 11
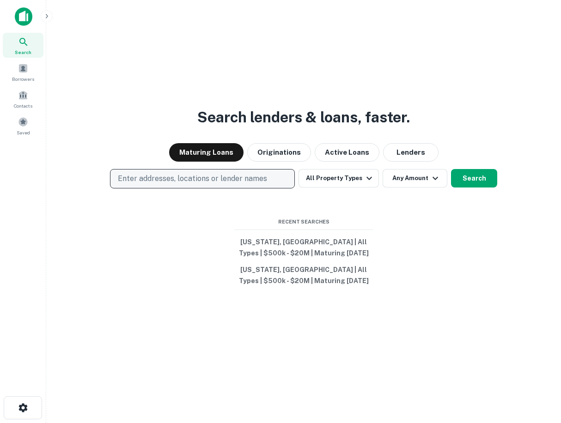
click at [110, 169] on button "Enter addresses, locations or lender names" at bounding box center [202, 178] width 185 height 19
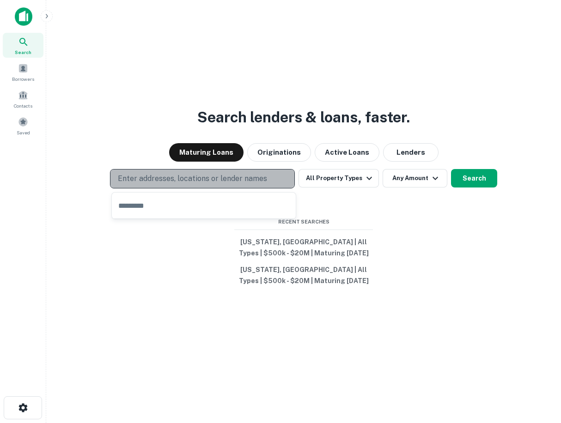
click at [167, 179] on p "Enter addresses, locations or lender names" at bounding box center [192, 178] width 149 height 11
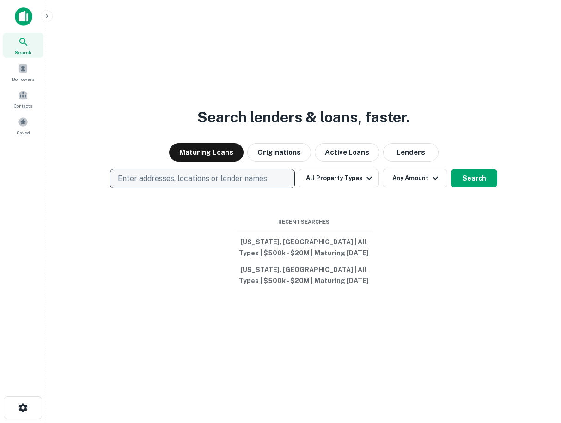
click at [167, 177] on p "Enter addresses, locations or lender names" at bounding box center [192, 178] width 149 height 11
click at [180, 173] on button "Enter addresses, locations or lender names" at bounding box center [202, 178] width 185 height 19
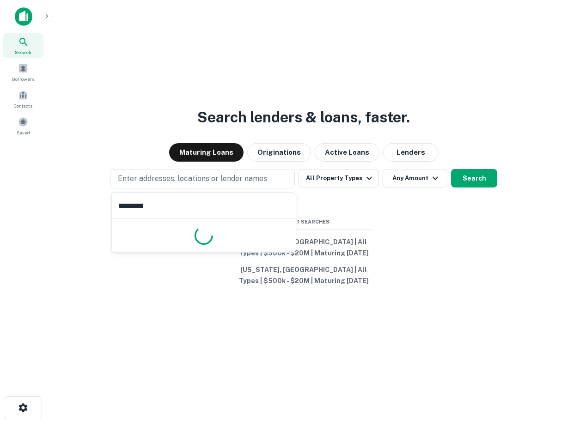
type input "**********"
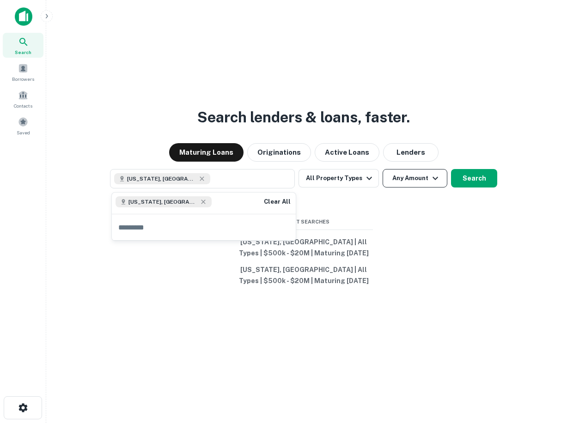
click at [394, 180] on button "Any Amount" at bounding box center [414, 178] width 65 height 18
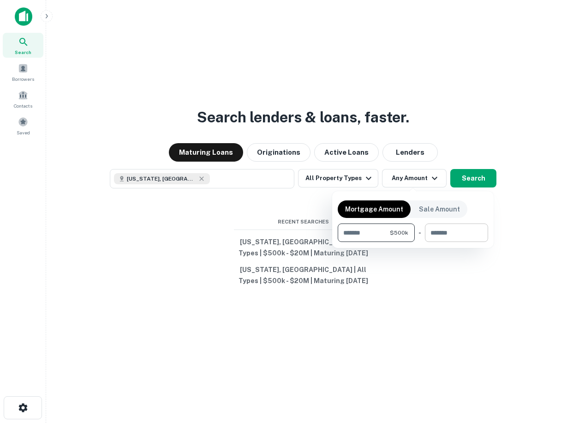
type input "******"
click at [446, 234] on input "number" at bounding box center [453, 232] width 57 height 18
type input "********"
click at [323, 178] on div at bounding box center [283, 211] width 567 height 423
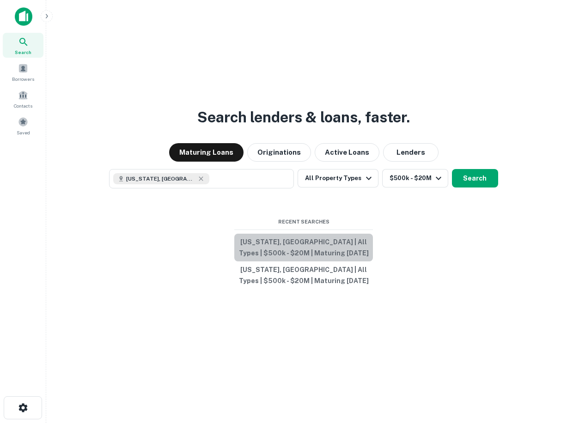
click at [311, 246] on button "[US_STATE], [GEOGRAPHIC_DATA] | All Types | $500k - $20M | Maturing [DATE]" at bounding box center [303, 248] width 139 height 28
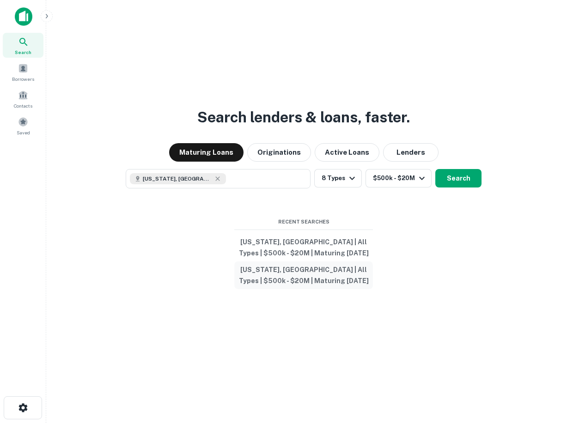
click at [341, 272] on button "[US_STATE], [GEOGRAPHIC_DATA] | All Types | $500k - $20M | Maturing [DATE]" at bounding box center [303, 275] width 139 height 28
click at [20, 95] on span at bounding box center [23, 95] width 10 height 10
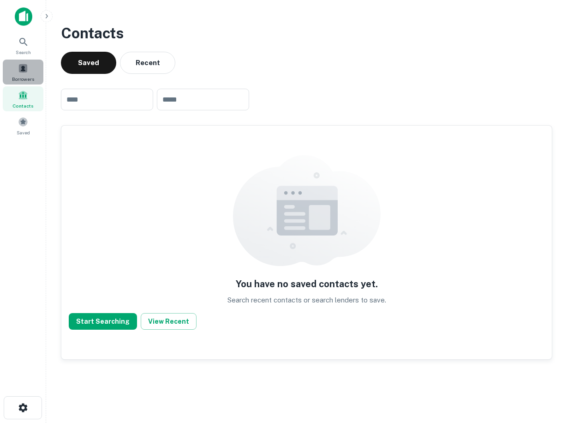
click at [20, 69] on span at bounding box center [23, 68] width 10 height 10
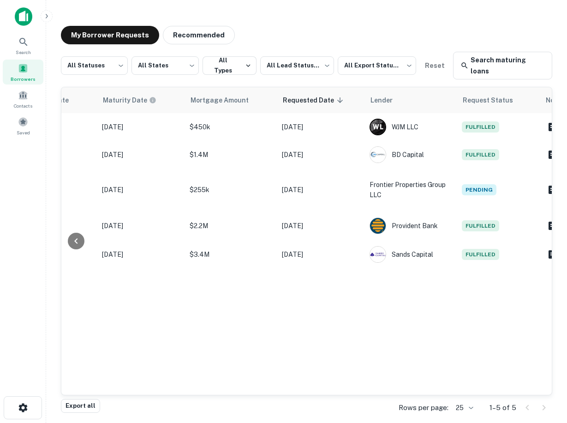
scroll to position [0, 531]
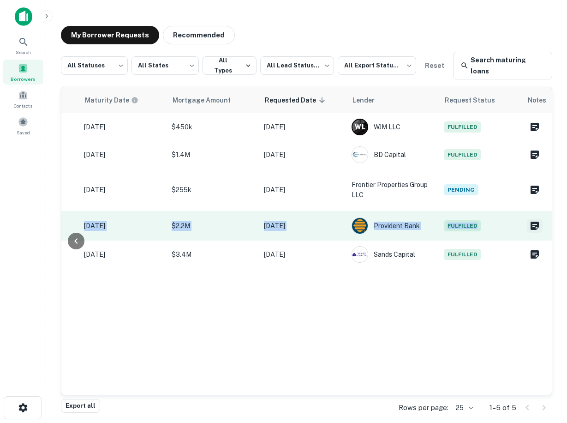
click at [533, 221] on tbody "Not contacted **** ​ 30 Wylie St Avenel, NJ 07001 acw properties llc NJ Retail …" at bounding box center [42, 190] width 1022 height 155
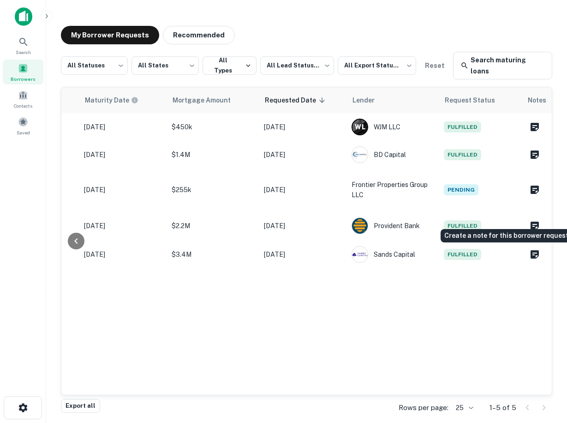
drag, startPoint x: 533, startPoint y: 221, endPoint x: 470, endPoint y: 283, distance: 87.8
click at [470, 283] on div "Lead Status Address Borrower State Property Type Origination Date Maturity Date…" at bounding box center [306, 241] width 491 height 308
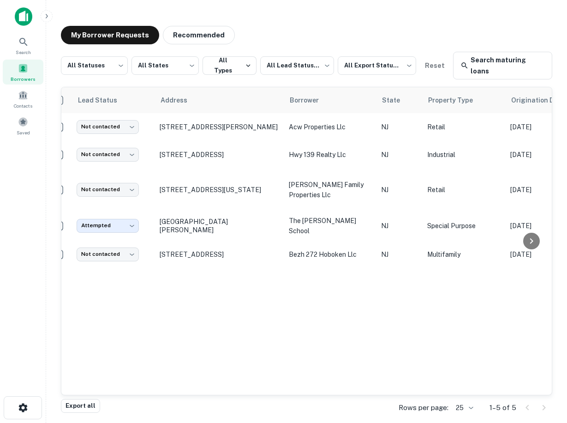
scroll to position [0, 0]
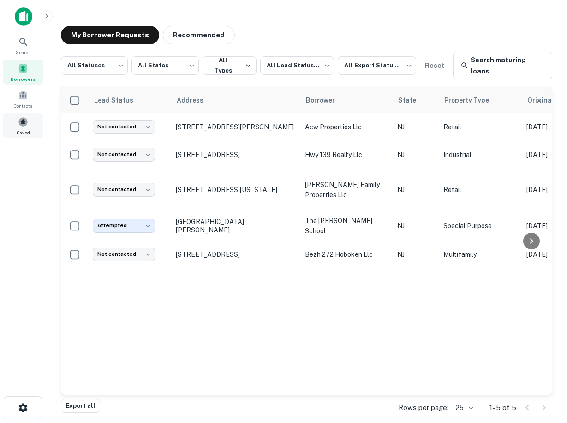
click at [26, 124] on span at bounding box center [23, 122] width 10 height 10
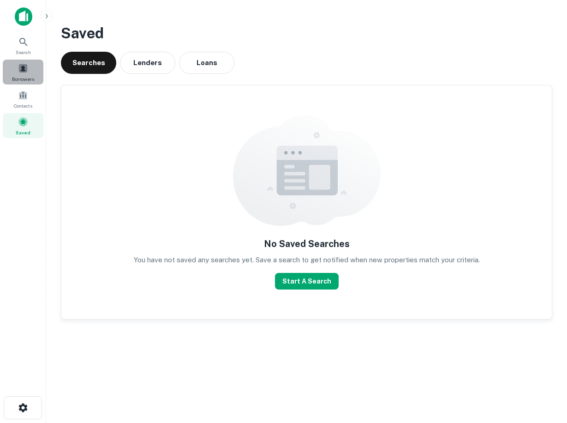
click at [27, 74] on div "Borrowers" at bounding box center [23, 72] width 41 height 25
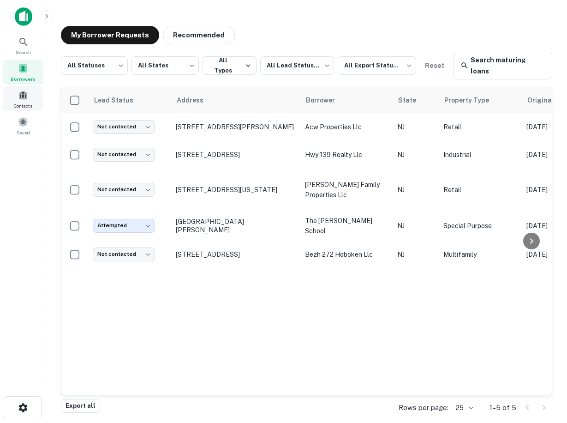
click at [32, 96] on div "Contacts" at bounding box center [23, 98] width 41 height 25
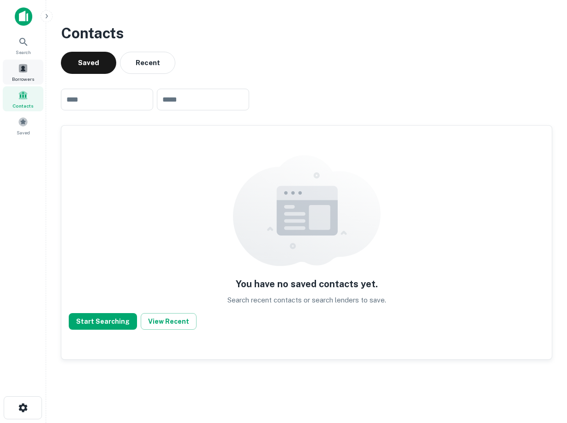
click at [28, 64] on span at bounding box center [23, 68] width 10 height 10
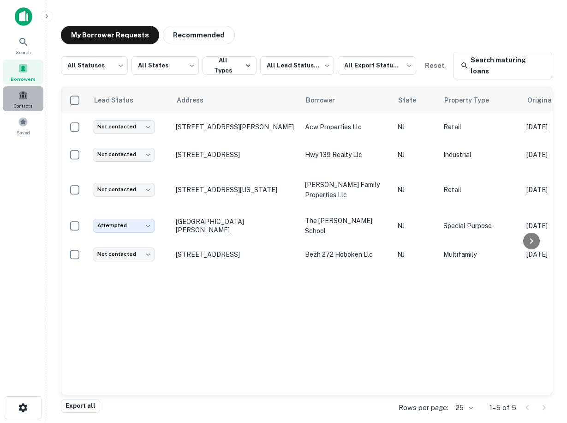
click at [20, 97] on span at bounding box center [23, 95] width 10 height 10
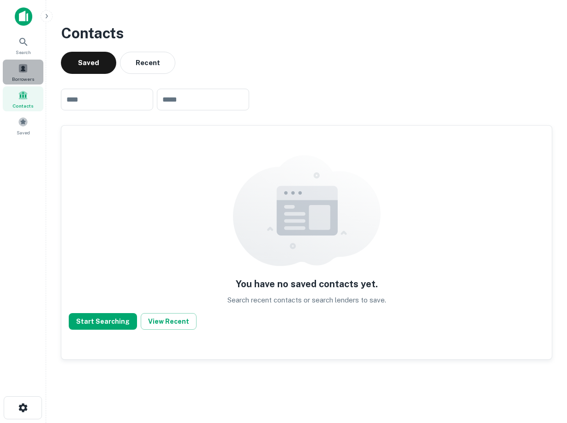
click at [28, 73] on span at bounding box center [23, 68] width 10 height 10
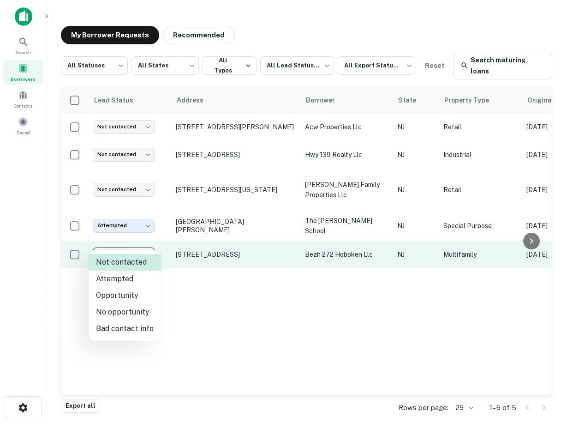
click at [118, 246] on body "Search Borrowers Contacts Saved My Borrower Requests Recommended All Statuses *…" at bounding box center [283, 211] width 567 height 423
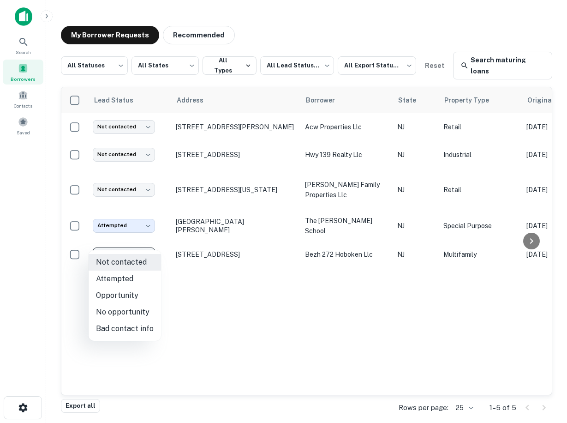
drag, startPoint x: 116, startPoint y: 329, endPoint x: 112, endPoint y: 315, distance: 14.9
click at [112, 315] on ul "Not contacted Attempted Opportunity No opportunity Bad contact info" at bounding box center [125, 295] width 72 height 90
click at [112, 315] on li "No opportunity" at bounding box center [125, 312] width 72 height 17
type input "**********"
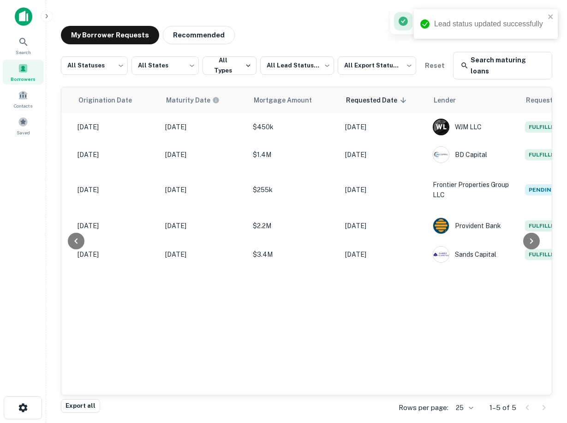
scroll to position [0, 531]
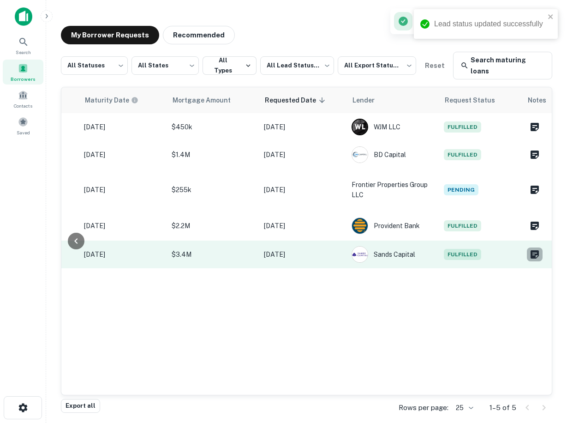
click at [532, 249] on icon "Create a note for this borrower request" at bounding box center [535, 254] width 11 height 11
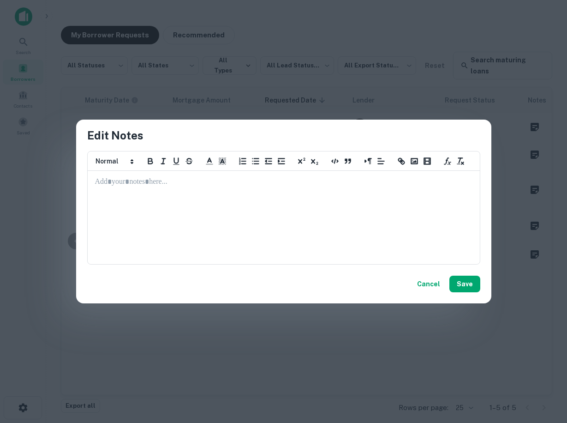
click at [124, 182] on p at bounding box center [284, 182] width 378 height 11
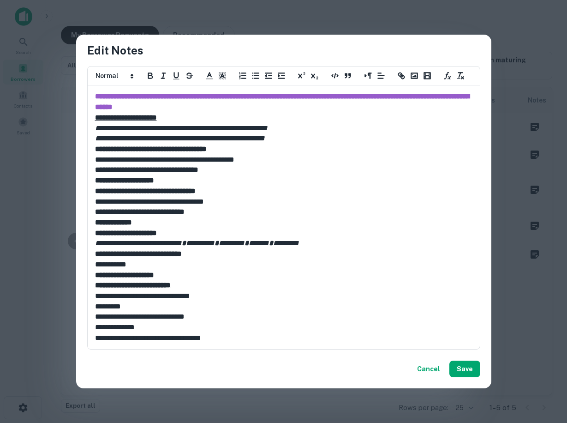
scroll to position [0, 0]
click at [469, 369] on button "Save" at bounding box center [465, 369] width 31 height 17
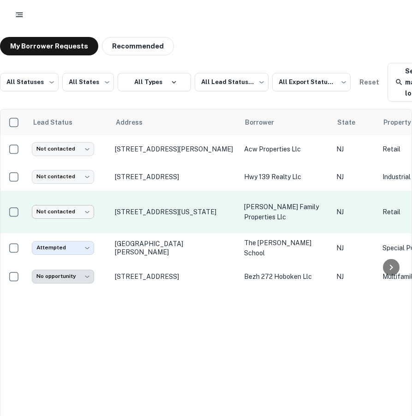
click at [95, 219] on body "**********" at bounding box center [206, 208] width 412 height 416
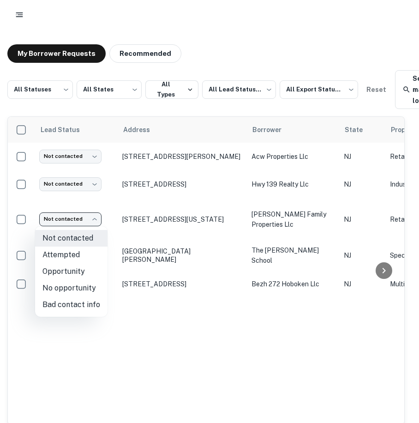
drag, startPoint x: 142, startPoint y: 419, endPoint x: 173, endPoint y: 420, distance: 30.9
click at [173, 420] on div at bounding box center [209, 211] width 419 height 423
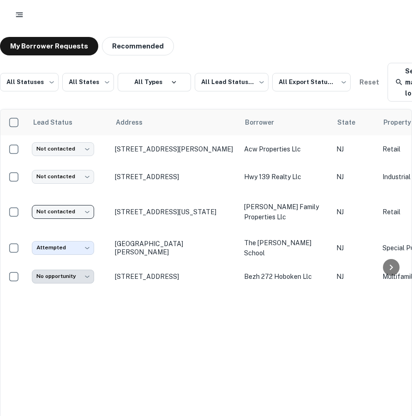
scroll to position [0, 36]
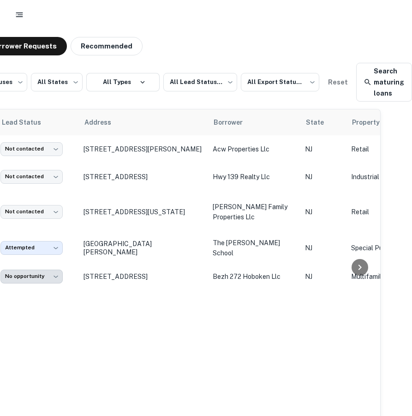
click at [318, 331] on div "**********" at bounding box center [174, 267] width 411 height 316
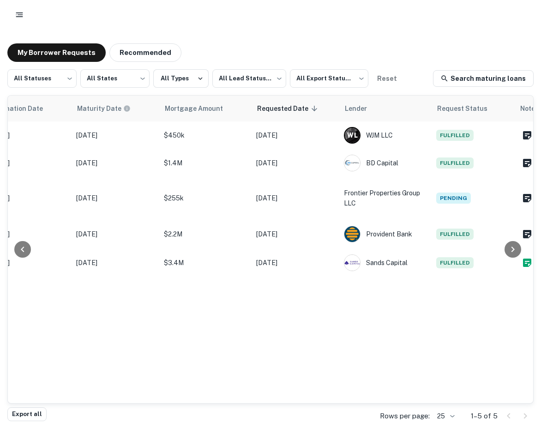
scroll to position [0, 496]
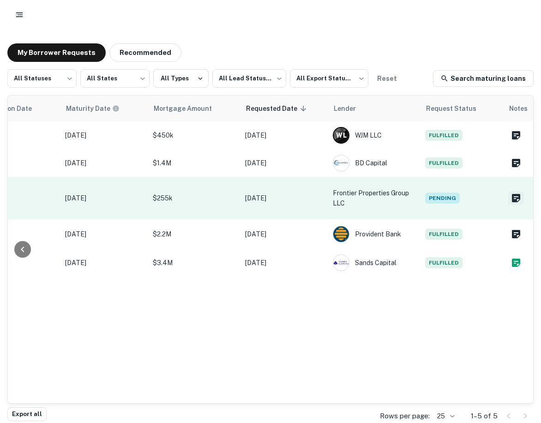
click at [518, 199] on icon "Create a note for this borrower request" at bounding box center [516, 198] width 11 height 11
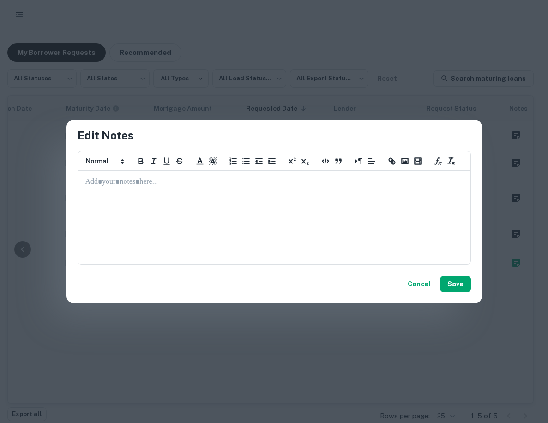
click at [162, 193] on div at bounding box center [274, 217] width 392 height 92
click at [457, 283] on button "Save" at bounding box center [455, 284] width 31 height 17
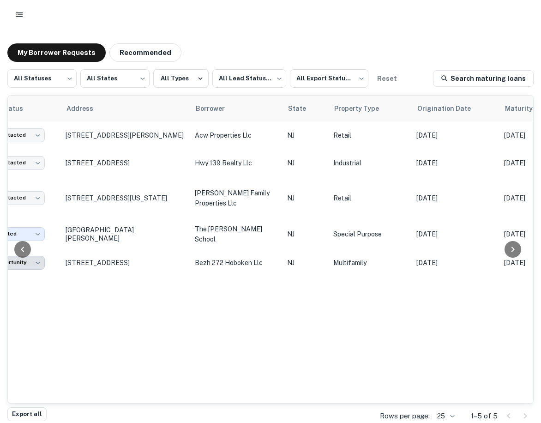
scroll to position [0, 23]
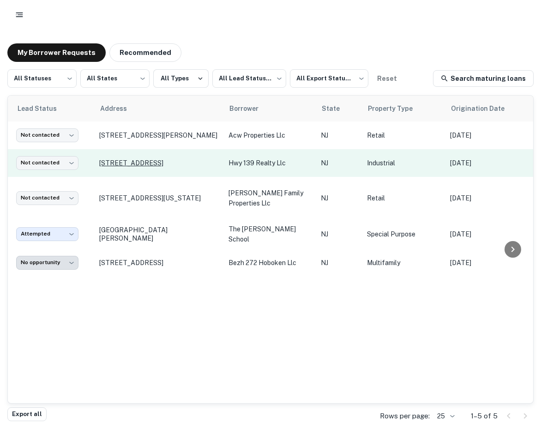
click at [151, 166] on p "88 Highway 139 Jersey City, NJ 07306" at bounding box center [159, 163] width 120 height 8
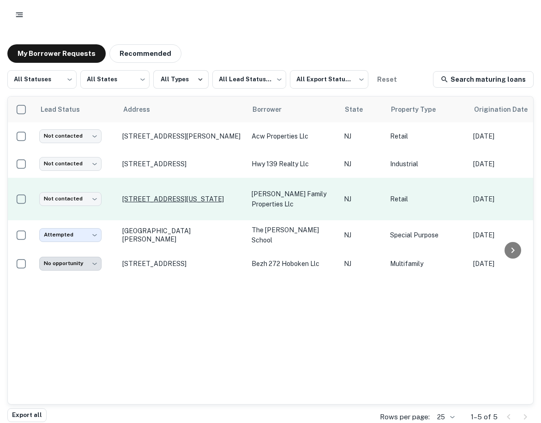
click at [160, 195] on p "150 N Virginia Ave Penns Grove, NJ 08069" at bounding box center [182, 199] width 120 height 8
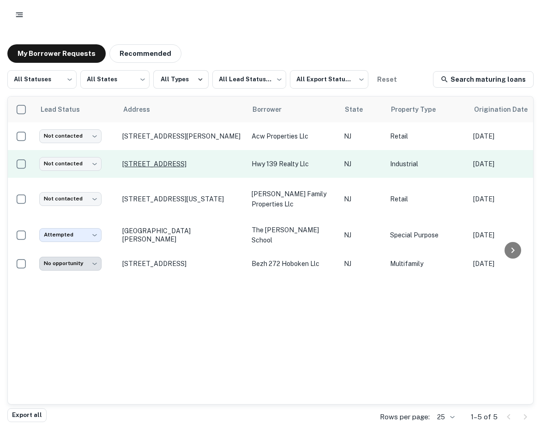
click at [155, 166] on p "88 Highway 139 Jersey City, NJ 07306" at bounding box center [182, 164] width 120 height 8
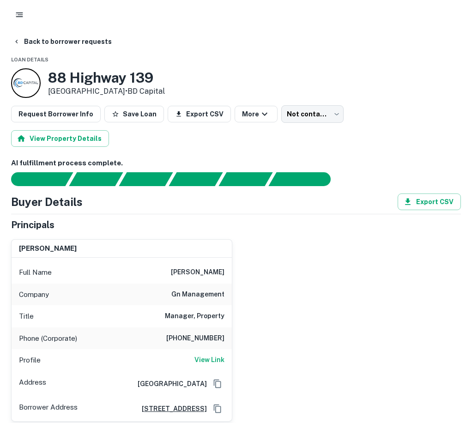
drag, startPoint x: 48, startPoint y: 77, endPoint x: 123, endPoint y: 90, distance: 75.9
click at [123, 90] on div "88 Highway 139 Jersey City, NJ 07306 • BD Capital" at bounding box center [106, 83] width 117 height 28
drag, startPoint x: 123, startPoint y: 90, endPoint x: 106, endPoint y: 88, distance: 17.2
copy div "88 Highway 139 Jersey City, NJ 07306"
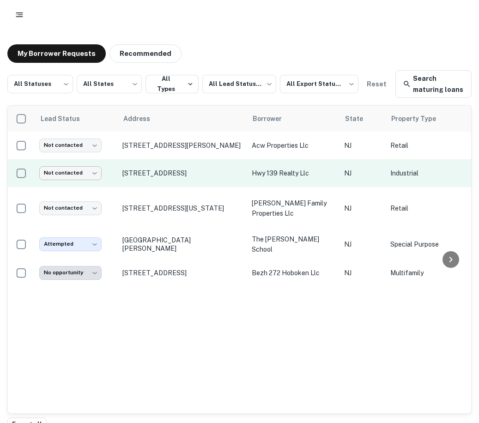
click at [95, 187] on body "**********" at bounding box center [239, 211] width 479 height 423
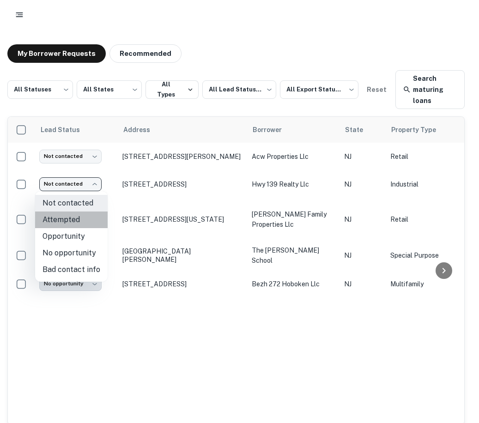
click at [83, 218] on li "Attempted" at bounding box center [71, 219] width 72 height 17
type input "*********"
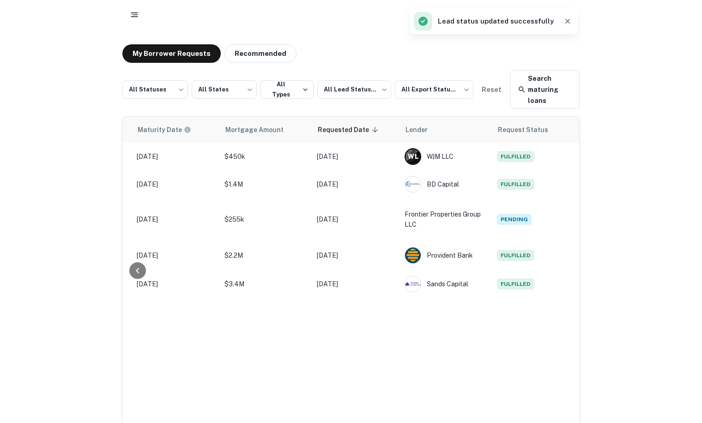
scroll to position [0, 565]
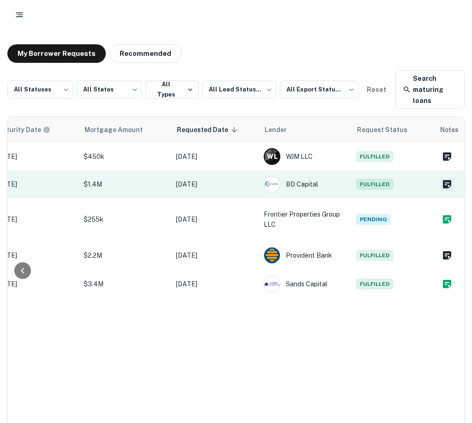
click at [449, 186] on icon "Create a note for this borrower request" at bounding box center [446, 184] width 11 height 11
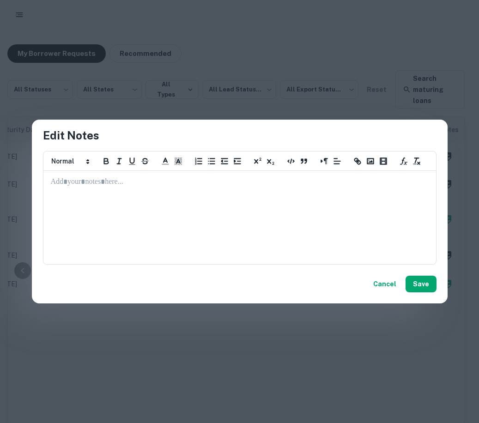
click at [70, 185] on p at bounding box center [240, 182] width 378 height 11
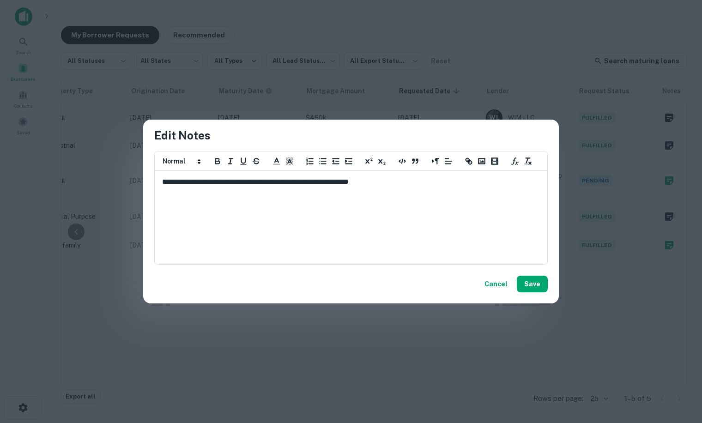
scroll to position [0, 396]
click at [398, 183] on p "**********" at bounding box center [351, 182] width 378 height 11
click at [539, 286] on button "Save" at bounding box center [532, 284] width 31 height 17
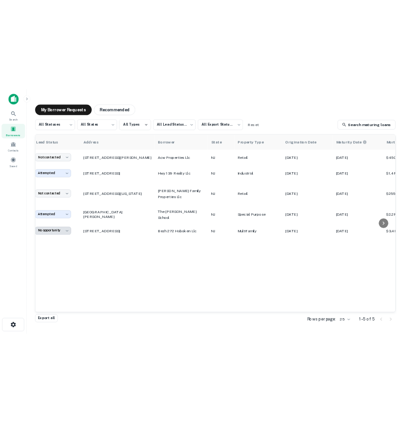
scroll to position [0, 0]
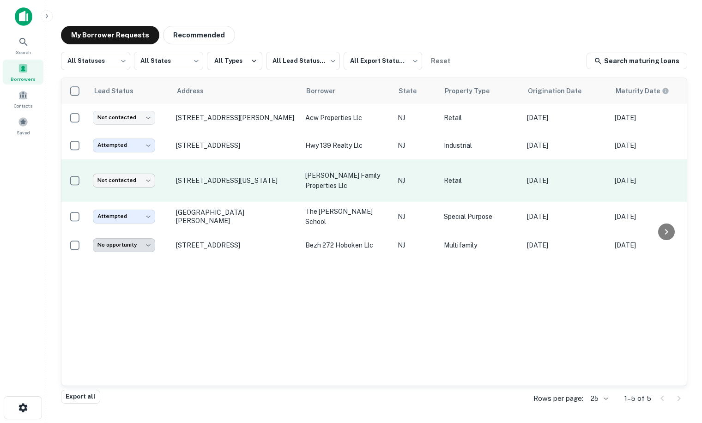
click at [124, 178] on body "Search Borrowers Contacts Saved My Borrower Requests Recommended All Statuses *…" at bounding box center [351, 211] width 702 height 423
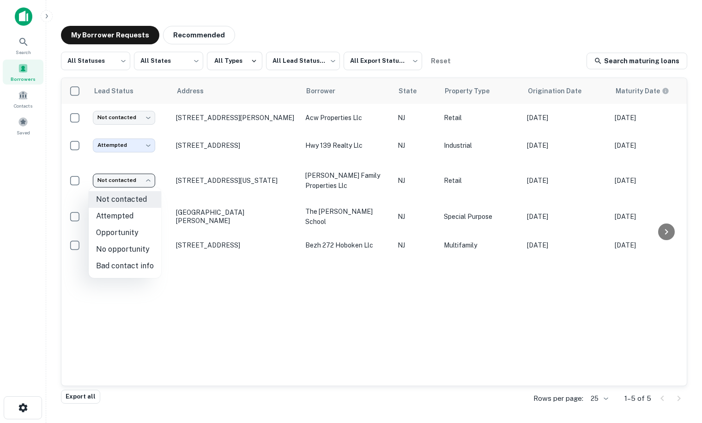
click at [117, 265] on li "Bad contact info" at bounding box center [125, 266] width 72 height 17
type input "**********"
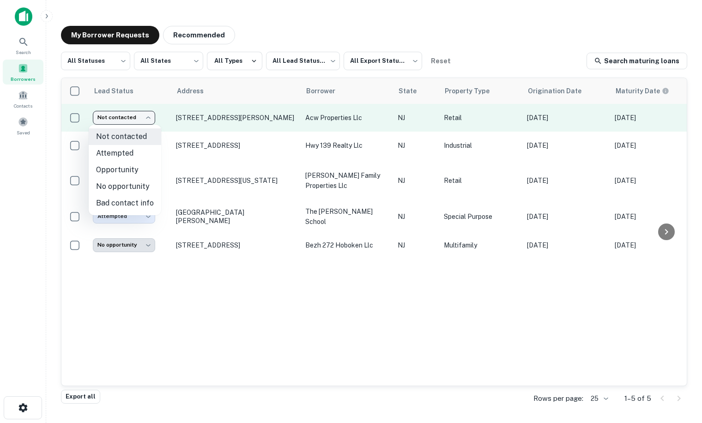
click at [122, 120] on body "**********" at bounding box center [351, 211] width 702 height 423
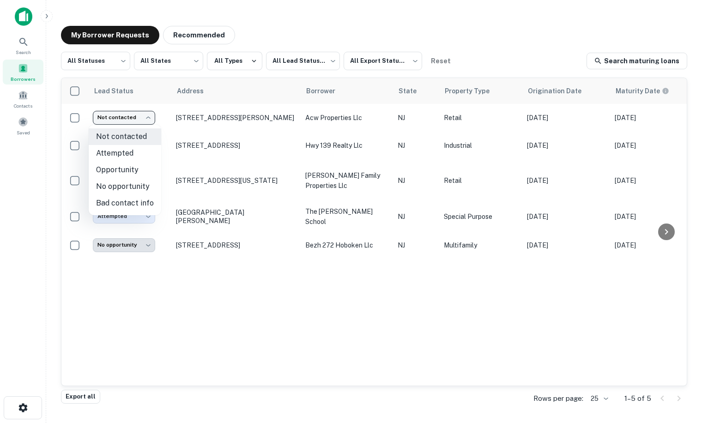
click at [192, 117] on div at bounding box center [351, 211] width 702 height 423
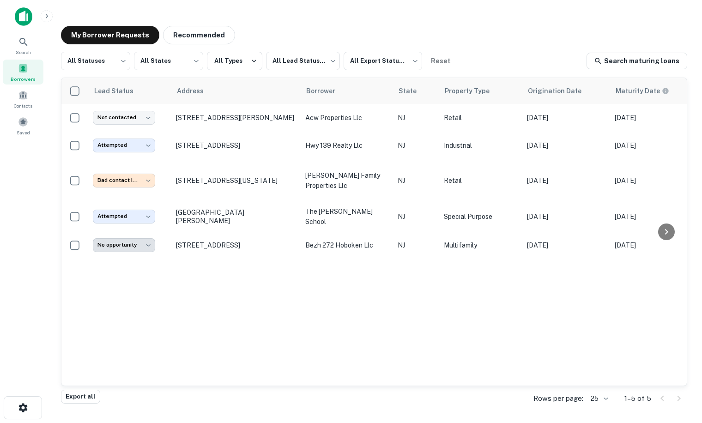
click at [192, 117] on p "30 Wylie St Avenel, NJ 07001" at bounding box center [236, 118] width 120 height 8
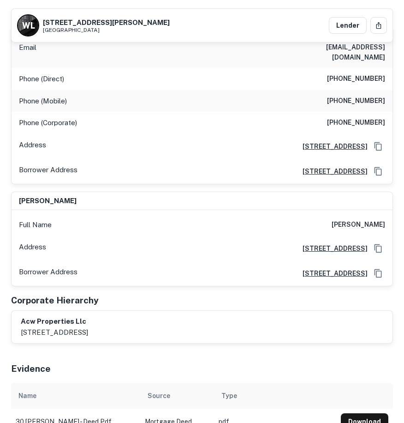
scroll to position [165, 0]
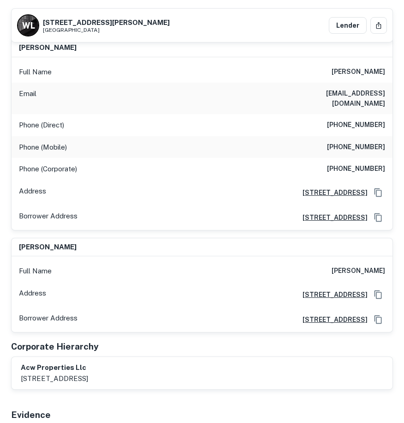
click at [358, 142] on h6 "(516) 680-4965" at bounding box center [356, 147] width 58 height 11
click at [355, 142] on h6 "(516) 680-4965" at bounding box center [356, 147] width 58 height 11
drag, startPoint x: 294, startPoint y: 94, endPoint x: 383, endPoint y: 95, distance: 89.6
click at [383, 95] on h6 "daysofgrace_79@hotmail.com" at bounding box center [330, 98] width 111 height 20
drag, startPoint x: 383, startPoint y: 95, endPoint x: 364, endPoint y: 95, distance: 19.4
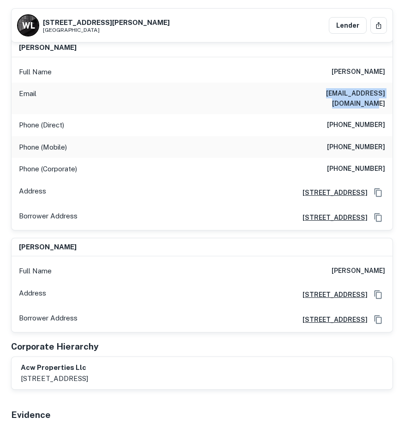
copy h6 "daysofgrace_79@hotmail.com"
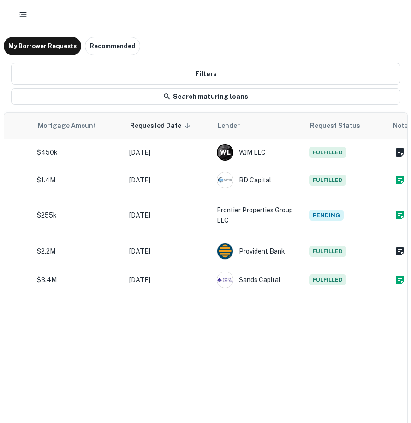
scroll to position [0, 618]
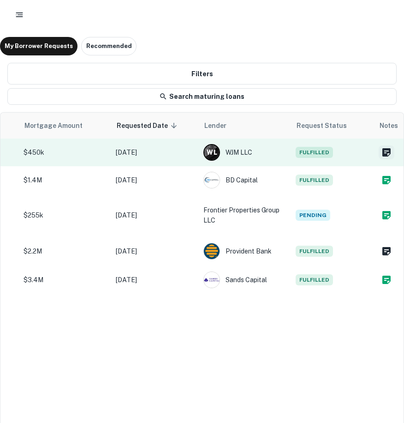
click at [390, 153] on icon "Create a note for this borrower request" at bounding box center [387, 152] width 8 height 8
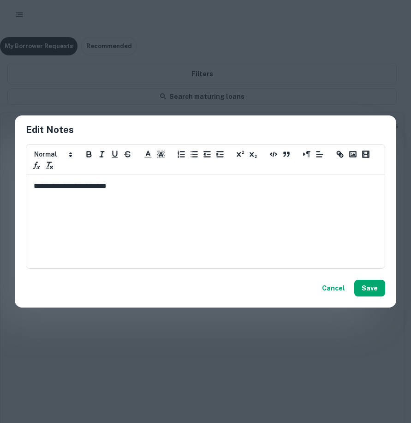
scroll to position [0, 0]
click at [149, 189] on p "**********" at bounding box center [206, 186] width 344 height 11
click at [141, 184] on p "**********" at bounding box center [206, 186] width 344 height 11
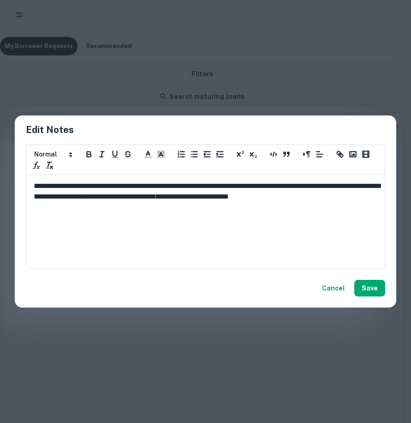
click at [32, 186] on div "**********" at bounding box center [206, 221] width 358 height 92
click at [368, 285] on button "Save" at bounding box center [370, 288] width 31 height 17
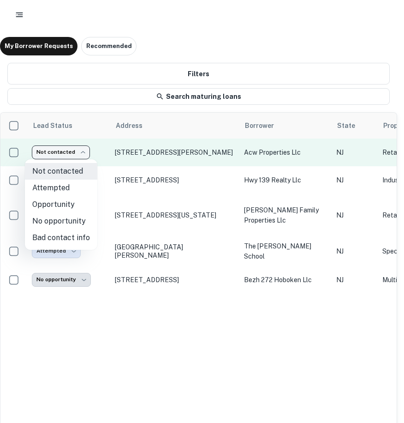
click at [60, 148] on body "**********" at bounding box center [202, 211] width 404 height 423
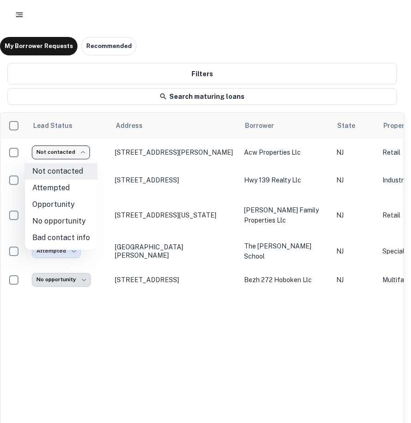
click at [55, 185] on li "Attempted" at bounding box center [61, 188] width 72 height 17
type input "*********"
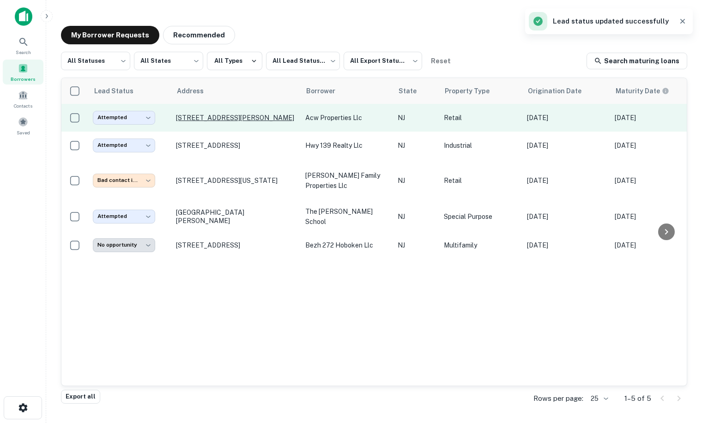
click at [218, 119] on p "30 Wylie St Avenel, NJ 07001" at bounding box center [236, 118] width 120 height 8
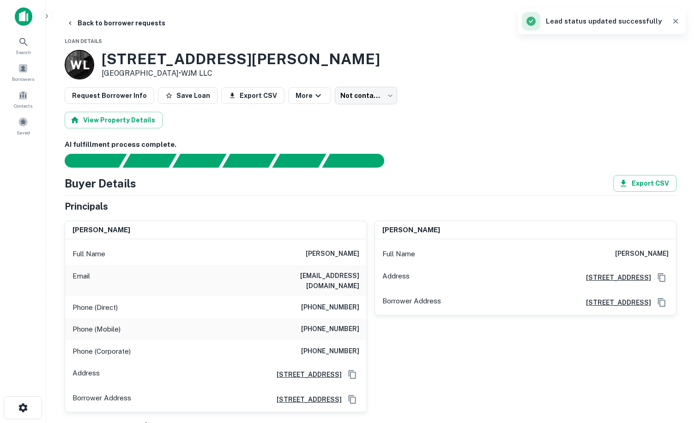
type input "*********"
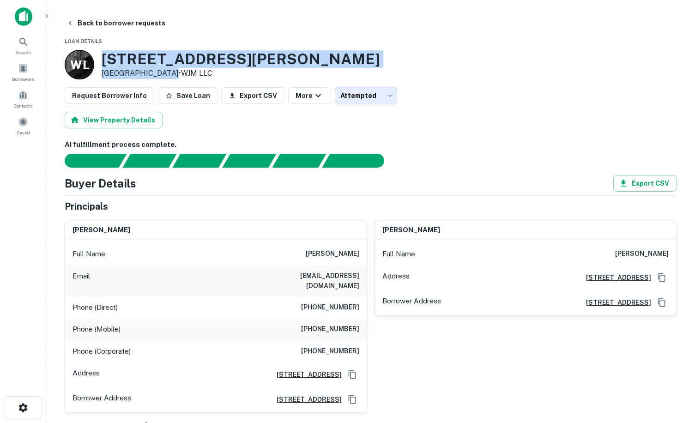
drag, startPoint x: 104, startPoint y: 58, endPoint x: 161, endPoint y: 74, distance: 59.2
click at [161, 74] on div "30 Wylie St Avenel, NJ 07001 • WJM LLC" at bounding box center [241, 64] width 278 height 29
drag, startPoint x: 161, startPoint y: 74, endPoint x: 150, endPoint y: 67, distance: 13.3
copy div "30 Wylie St Avenel, NJ 07001"
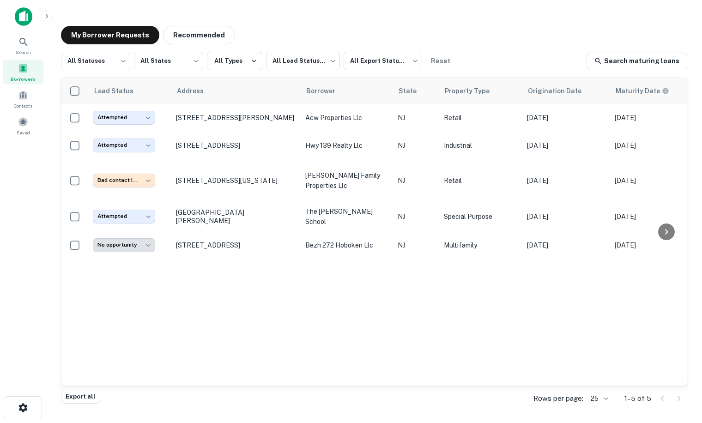
scroll to position [0, 396]
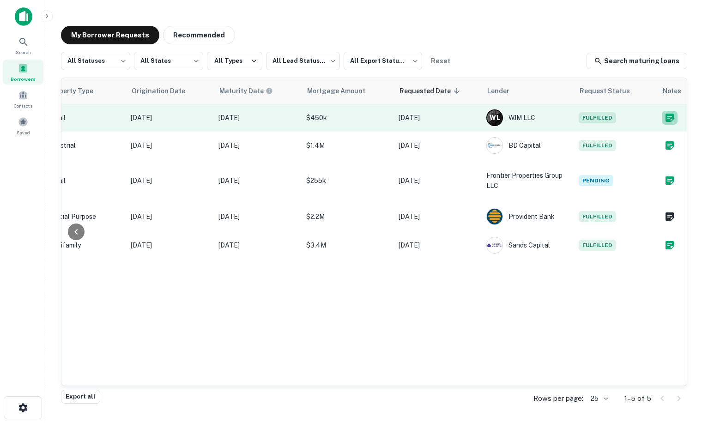
click at [567, 120] on icon "Create a note for this borrower request" at bounding box center [669, 118] width 8 height 8
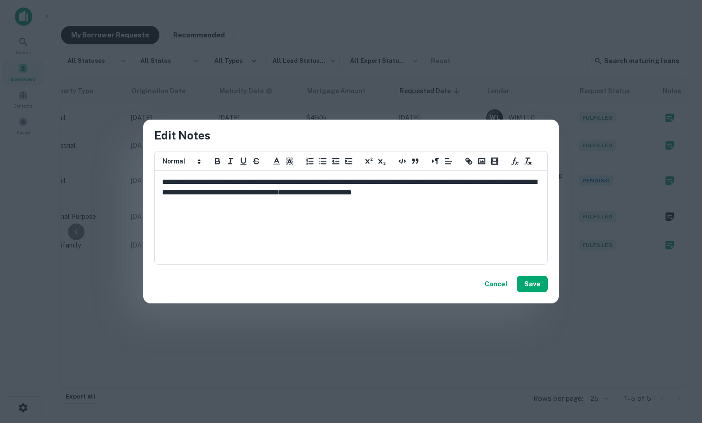
click at [495, 196] on p "**********" at bounding box center [351, 187] width 378 height 21
click at [539, 288] on button "Save" at bounding box center [532, 284] width 31 height 17
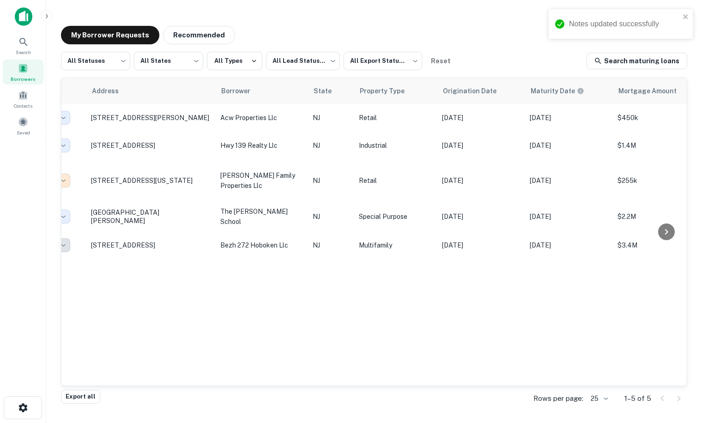
scroll to position [0, 0]
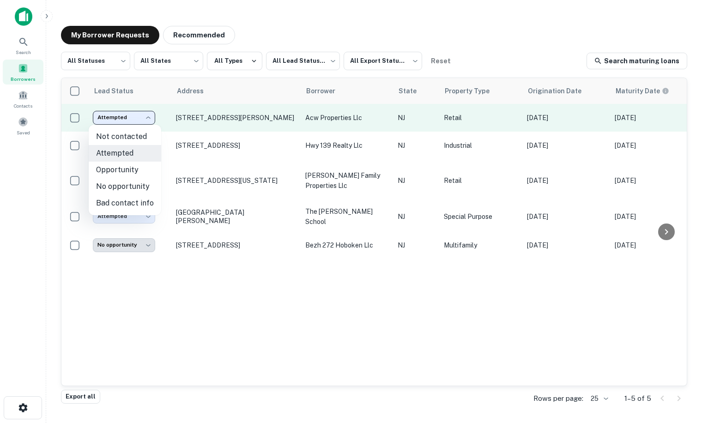
click at [133, 118] on body "**********" at bounding box center [351, 211] width 702 height 423
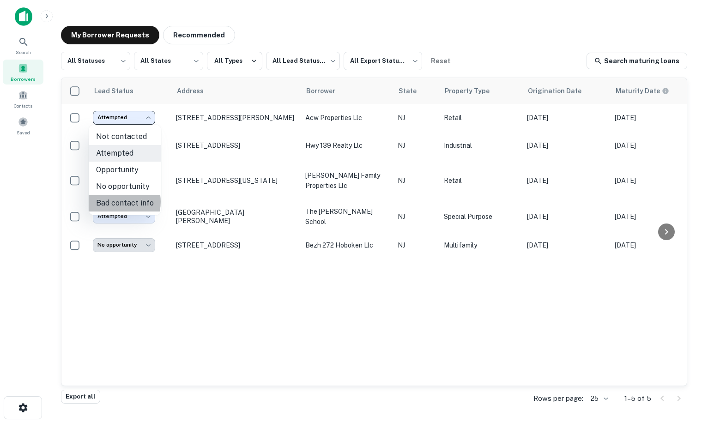
click at [114, 202] on li "Bad contact info" at bounding box center [125, 203] width 72 height 17
type input "**********"
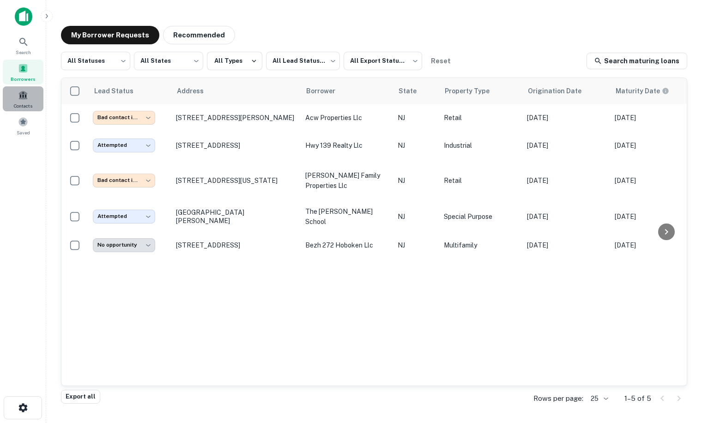
click at [25, 100] on span at bounding box center [23, 95] width 10 height 10
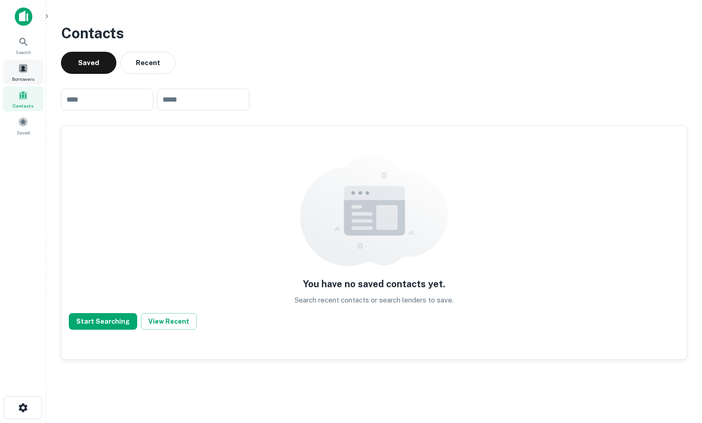
click at [25, 67] on span at bounding box center [23, 68] width 10 height 10
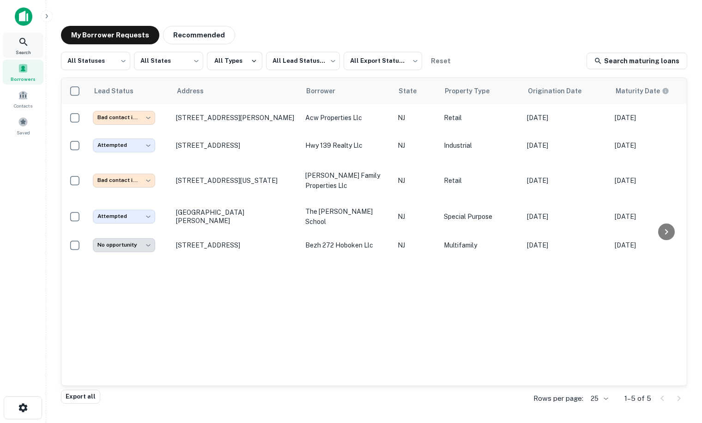
click at [25, 47] on icon at bounding box center [23, 41] width 11 height 11
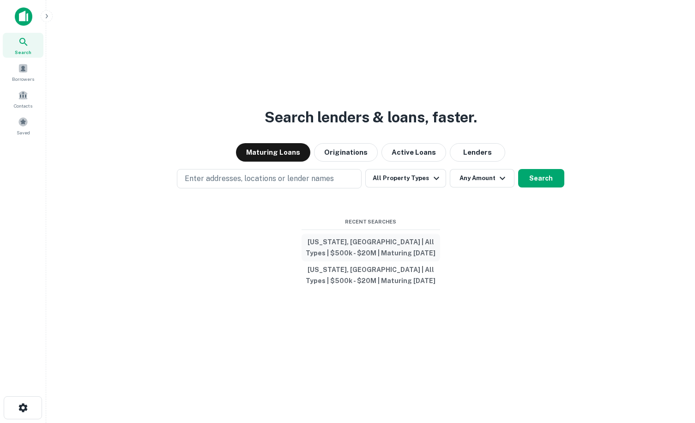
click at [360, 245] on button "[US_STATE], [GEOGRAPHIC_DATA] | All Types | $500k - $20M | Maturing [DATE]" at bounding box center [371, 248] width 139 height 28
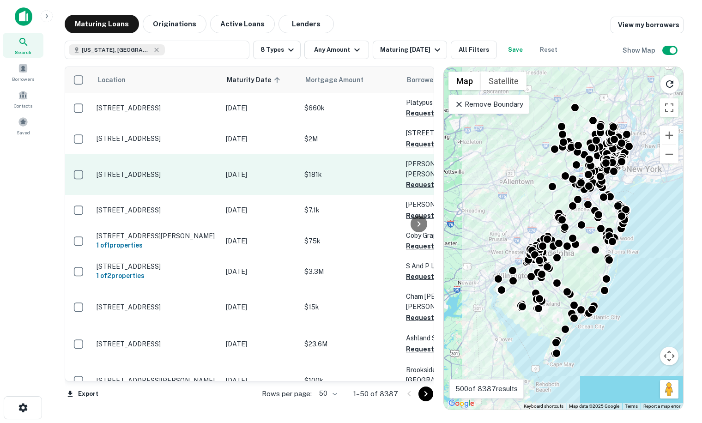
click at [114, 170] on p "[STREET_ADDRESS]" at bounding box center [157, 174] width 120 height 8
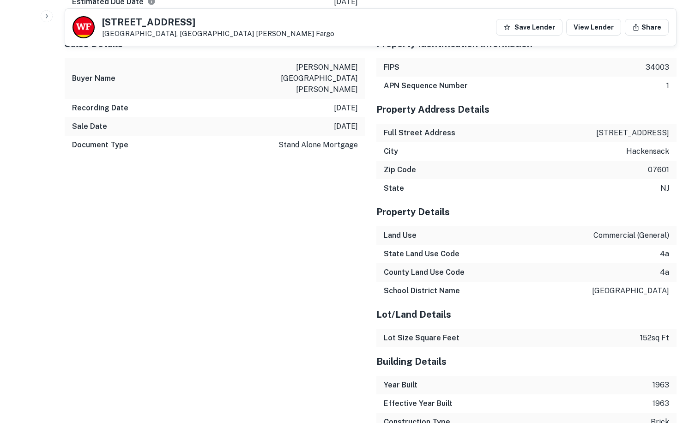
scroll to position [992, 0]
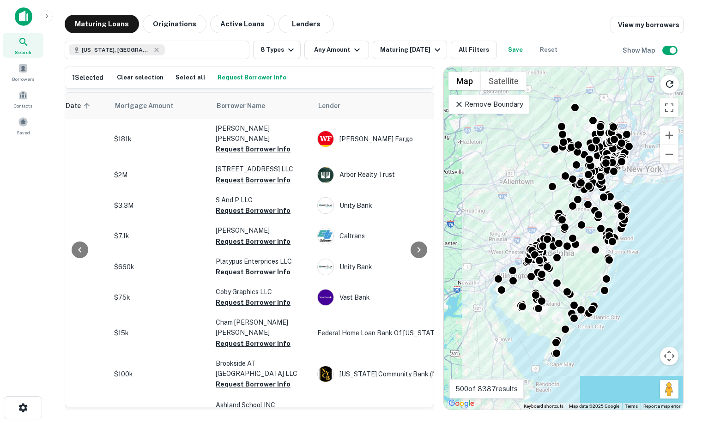
scroll to position [0, 187]
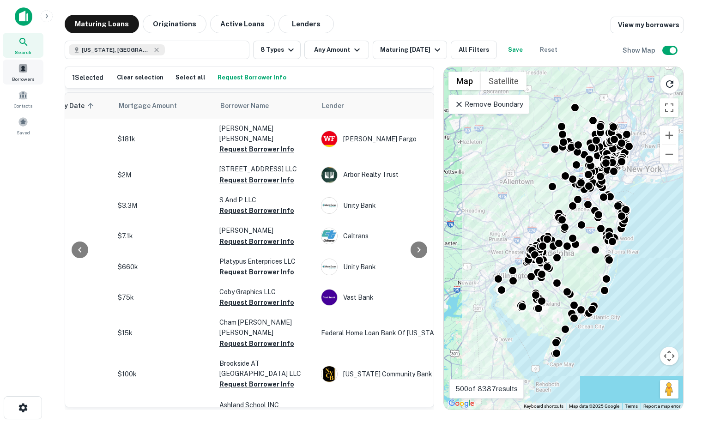
click at [16, 77] on span "Borrowers" at bounding box center [23, 78] width 22 height 7
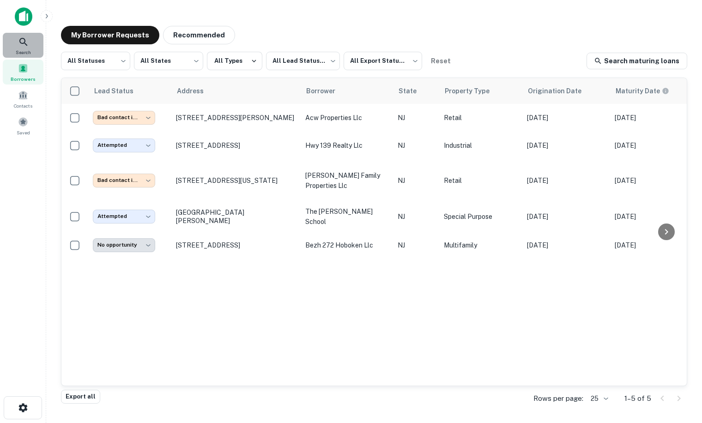
click at [25, 45] on icon at bounding box center [23, 41] width 11 height 11
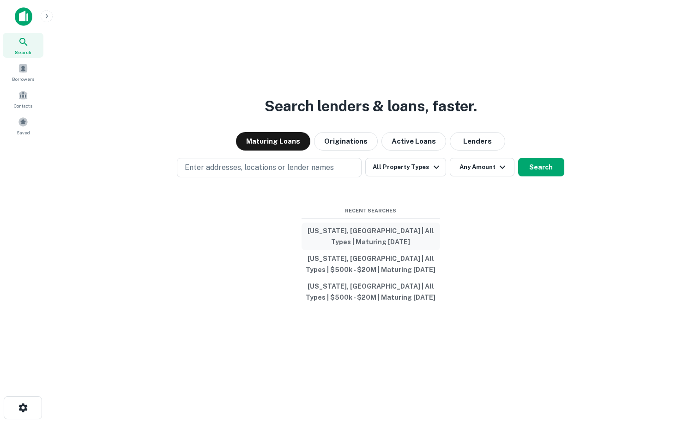
click at [341, 232] on button "[US_STATE], [GEOGRAPHIC_DATA] | All Types | Maturing [DATE]" at bounding box center [371, 237] width 139 height 28
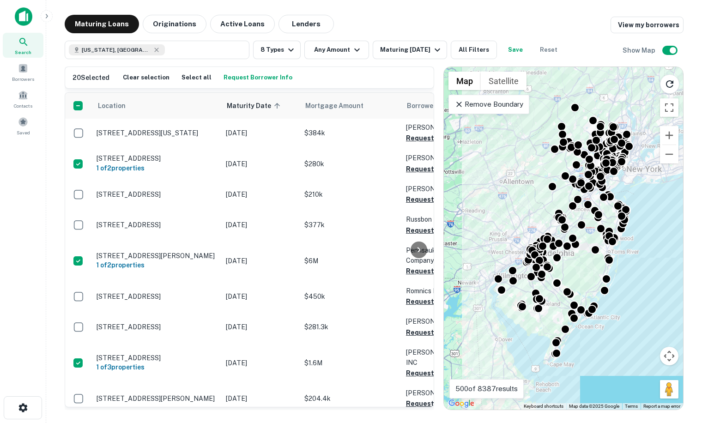
scroll to position [1154, 0]
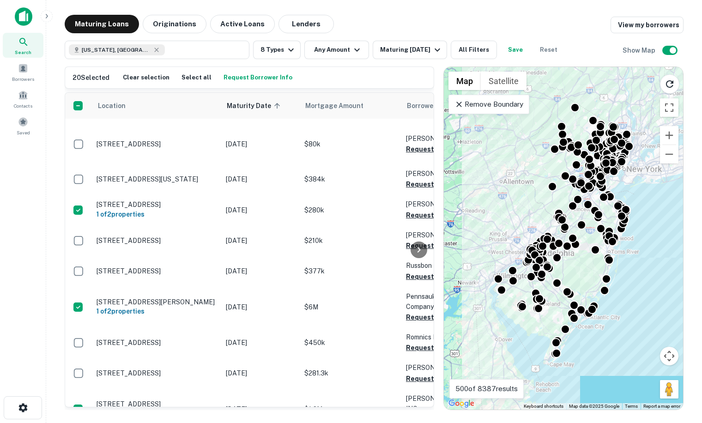
drag, startPoint x: 701, startPoint y: 45, endPoint x: 731, endPoint y: 48, distance: 29.7
click at [694, 48] on html "Search Borrowers Contacts Saved Maturing Loans Originations Active Loans Lender…" at bounding box center [351, 211] width 702 height 423
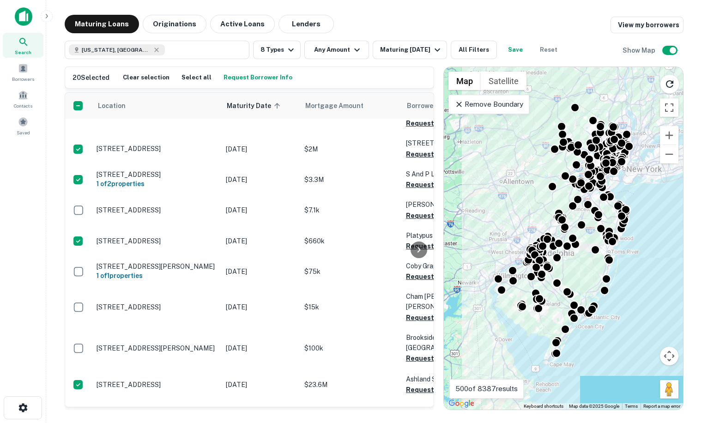
scroll to position [0, 0]
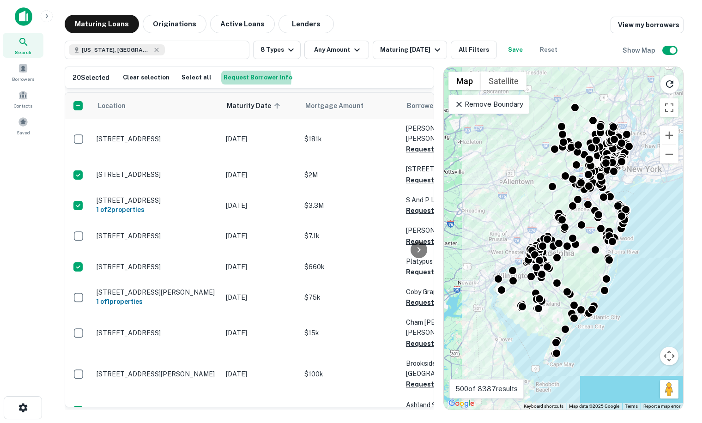
click at [244, 79] on button "Request Borrower Info" at bounding box center [257, 78] width 73 height 14
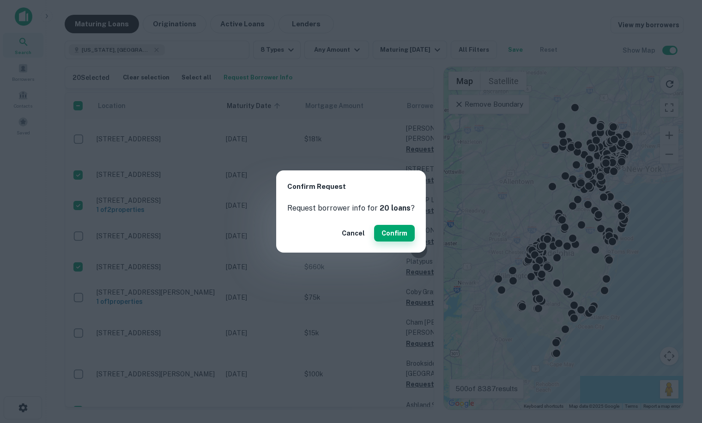
click at [391, 234] on button "Confirm" at bounding box center [394, 233] width 41 height 17
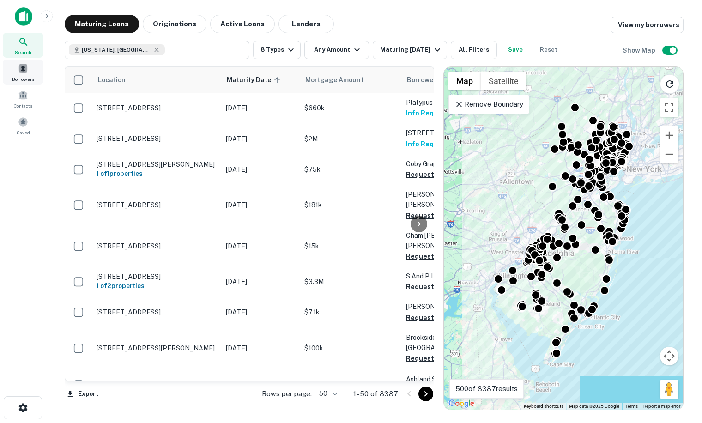
click at [23, 73] on div "Borrowers" at bounding box center [23, 72] width 41 height 25
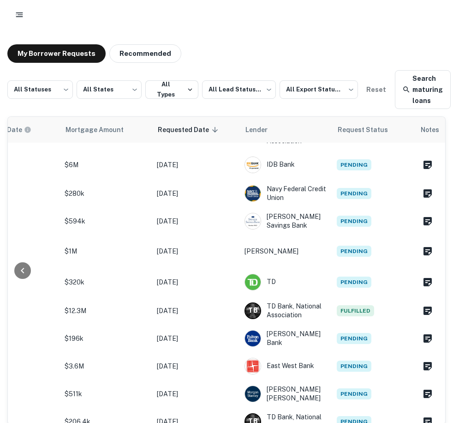
scroll to position [0, 591]
